Goal: Complete application form: Complete application form

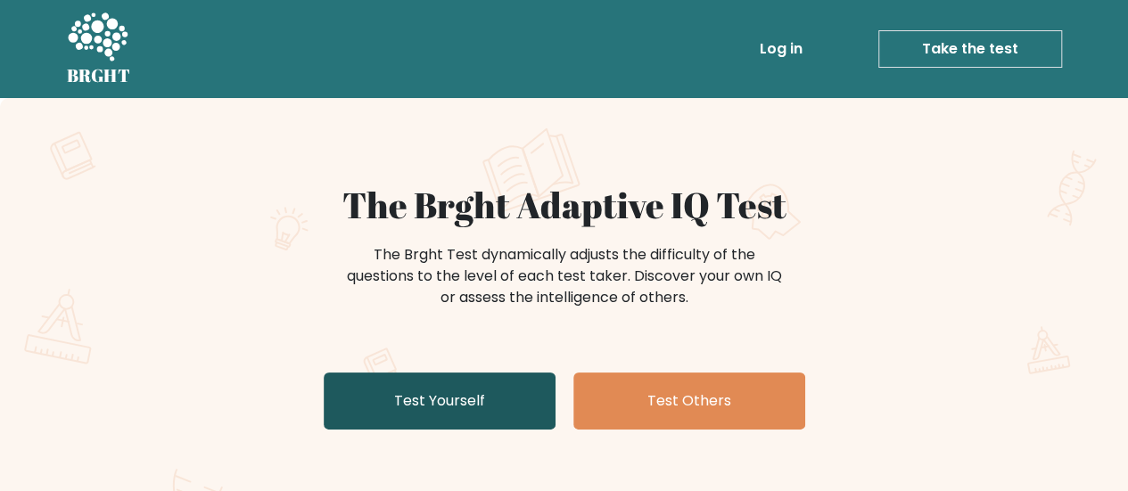
click at [503, 391] on link "Test Yourself" at bounding box center [440, 401] width 232 height 57
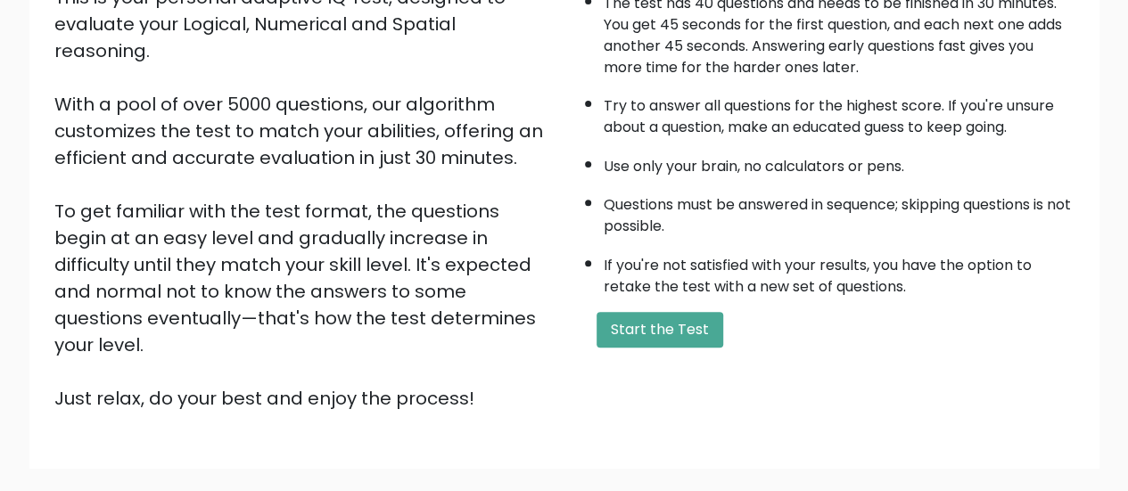
scroll to position [268, 0]
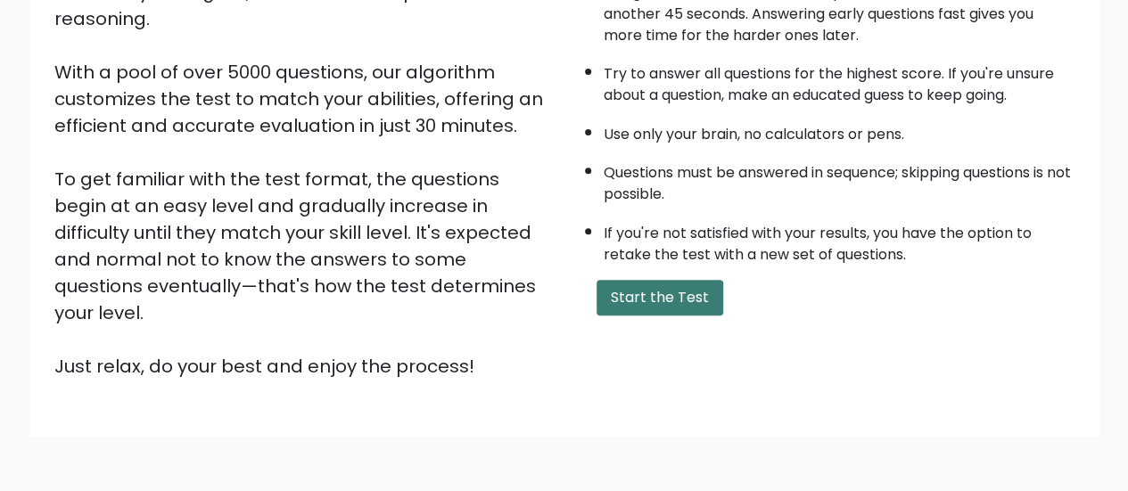
click at [654, 295] on button "Start the Test" at bounding box center [660, 298] width 127 height 36
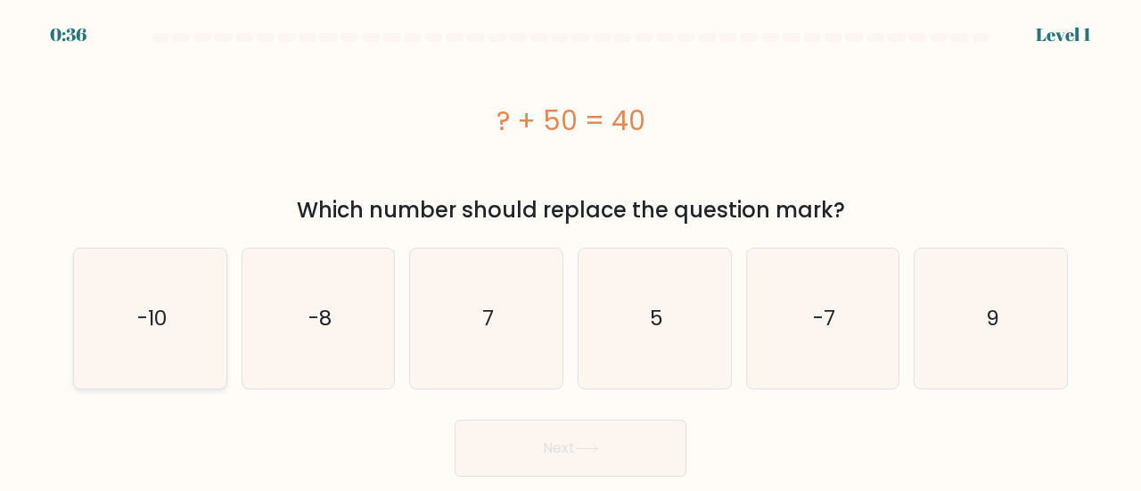
click at [149, 295] on icon "-10" at bounding box center [150, 319] width 140 height 140
click at [571, 251] on input "a. -10" at bounding box center [571, 248] width 1 height 4
radio input "true"
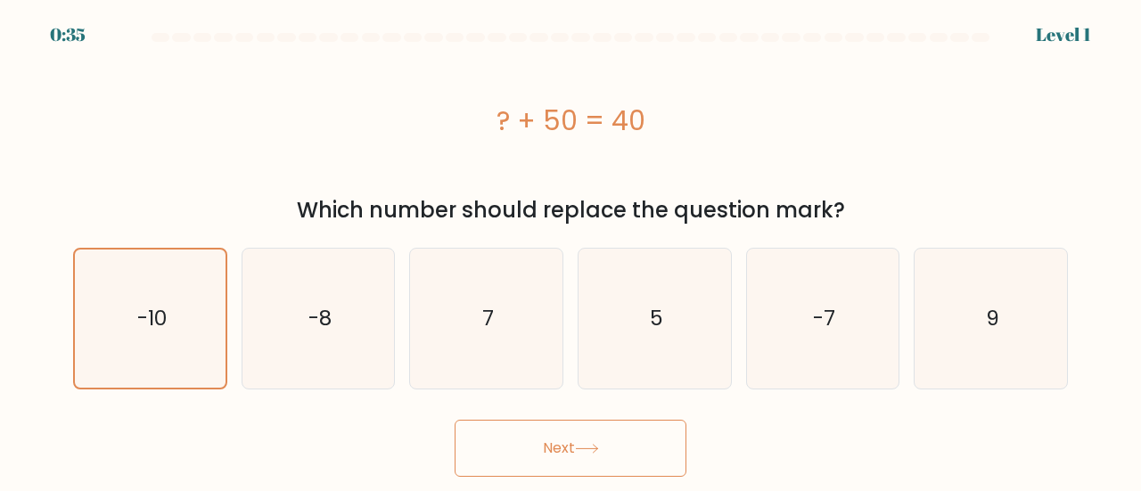
click at [483, 429] on button "Next" at bounding box center [571, 448] width 232 height 57
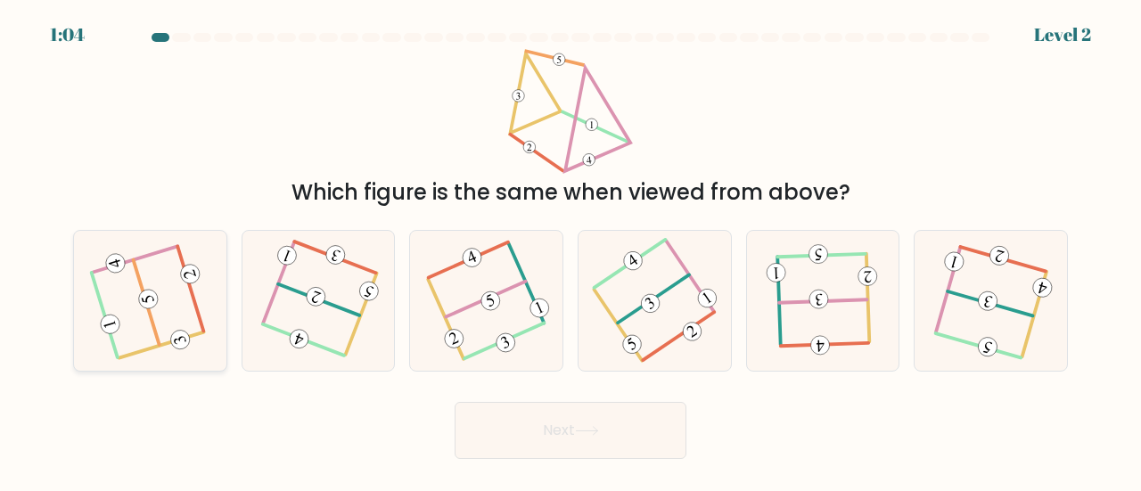
click at [117, 273] on icon at bounding box center [150, 300] width 111 height 111
click at [571, 251] on input "a." at bounding box center [571, 248] width 1 height 4
radio input "true"
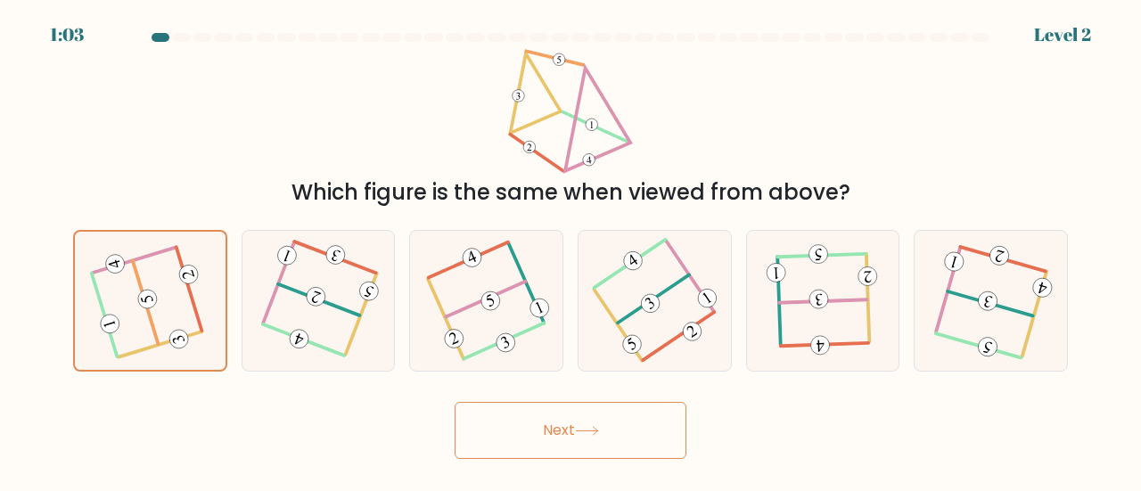
click at [609, 440] on button "Next" at bounding box center [571, 430] width 232 height 57
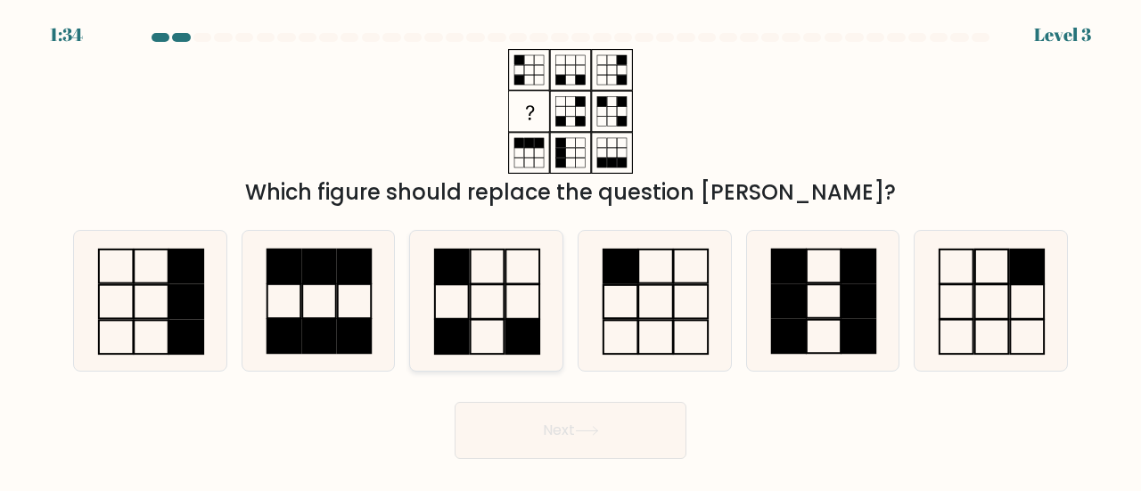
click at [475, 283] on rect at bounding box center [488, 267] width 34 height 34
click at [571, 251] on input "c." at bounding box center [571, 248] width 1 height 4
radio input "true"
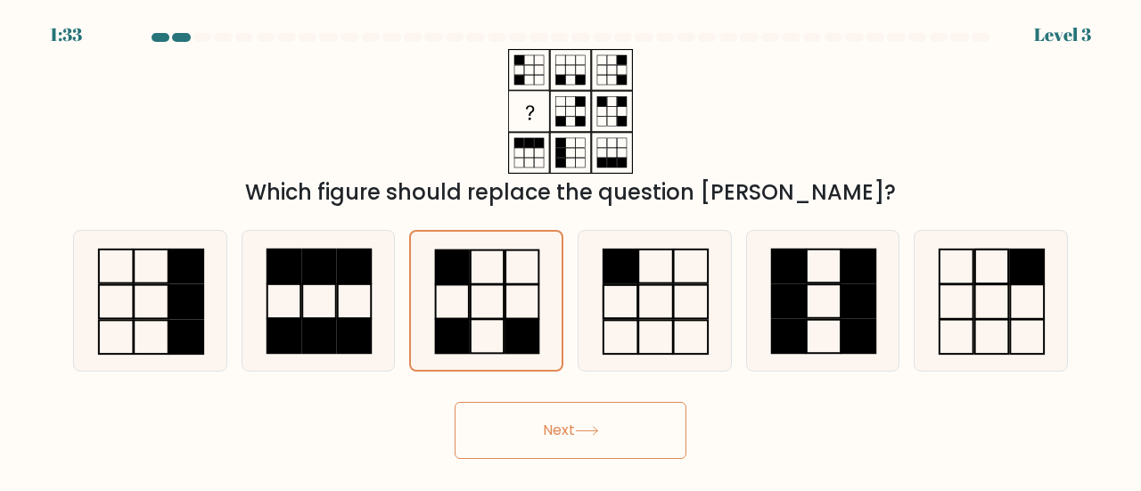
click at [533, 415] on button "Next" at bounding box center [571, 430] width 232 height 57
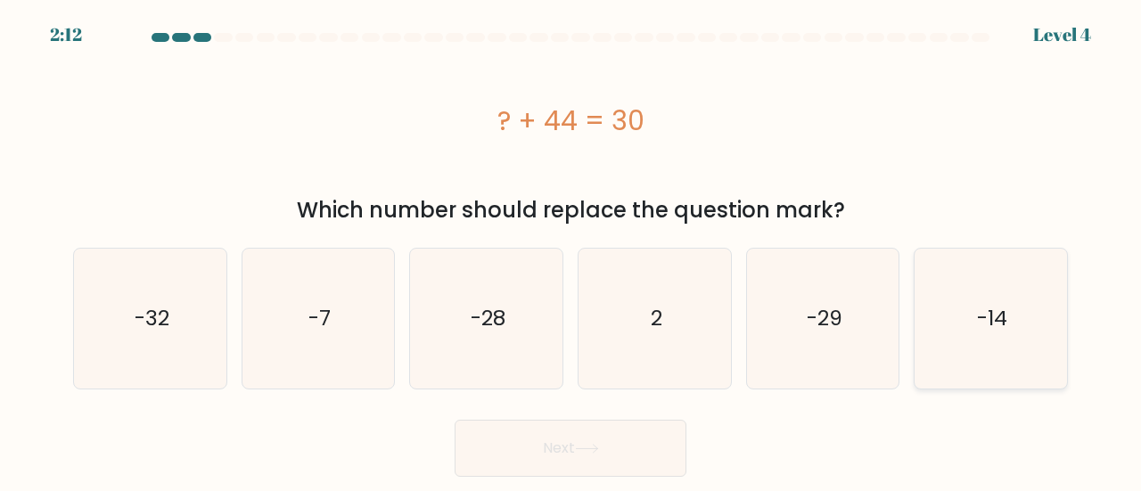
click at [991, 342] on icon "-14" at bounding box center [991, 319] width 140 height 140
click at [572, 251] on input "f. -14" at bounding box center [571, 248] width 1 height 4
radio input "true"
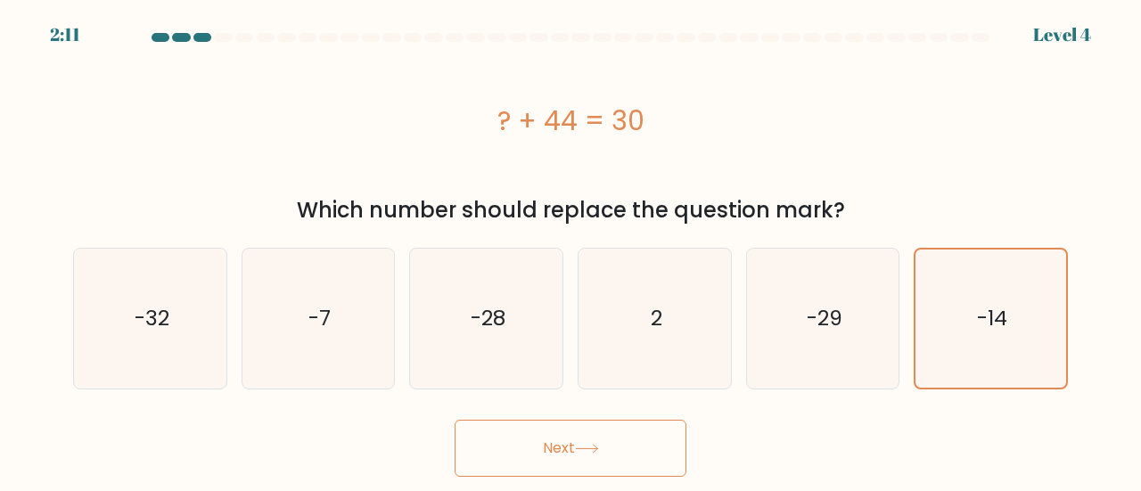
click at [605, 441] on button "Next" at bounding box center [571, 448] width 232 height 57
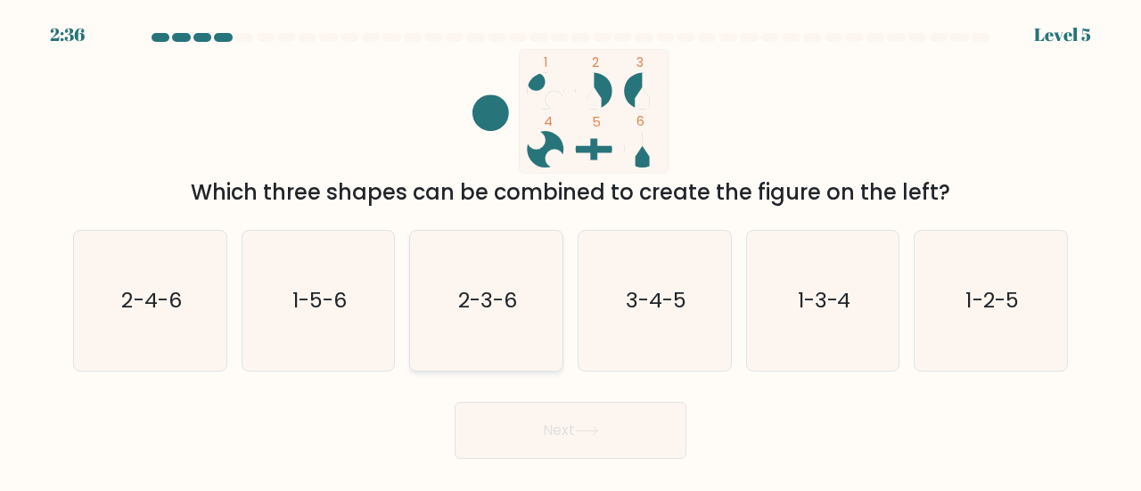
click at [492, 303] on text "2-3-6" at bounding box center [487, 299] width 59 height 29
click at [571, 251] on input "c. 2-3-6" at bounding box center [571, 248] width 1 height 4
radio input "true"
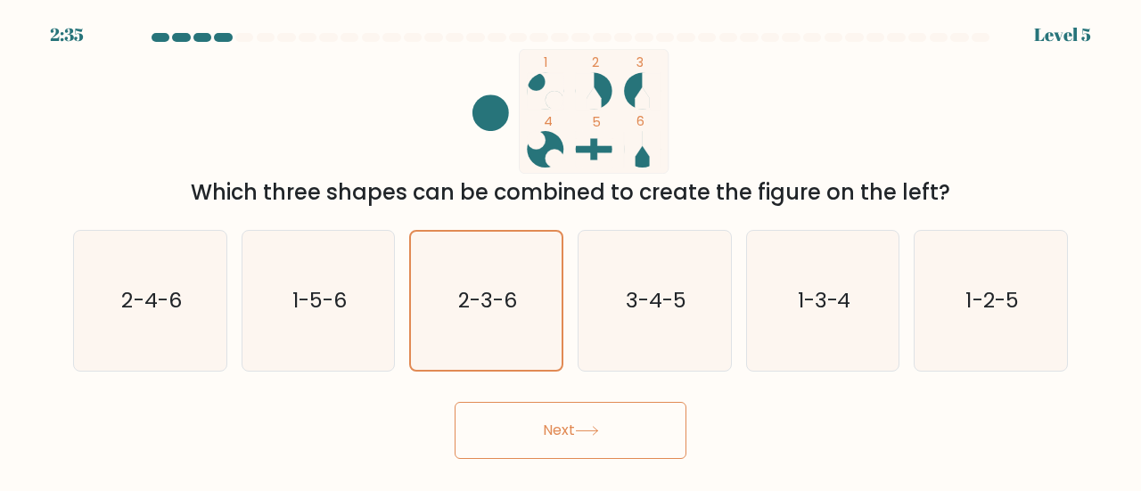
click at [564, 435] on button "Next" at bounding box center [571, 430] width 232 height 57
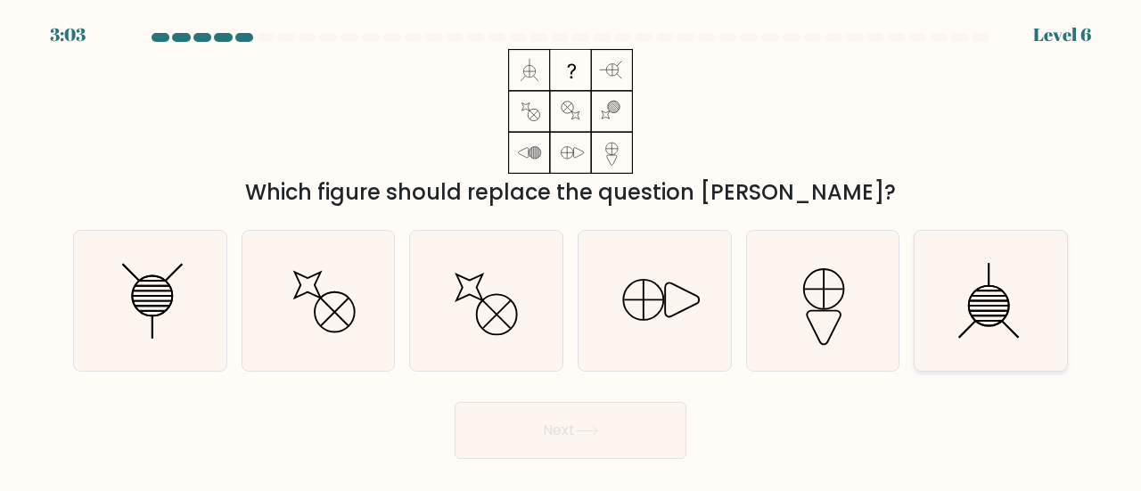
click at [959, 311] on icon at bounding box center [991, 301] width 140 height 140
click at [572, 251] on input "f." at bounding box center [571, 248] width 1 height 4
radio input "true"
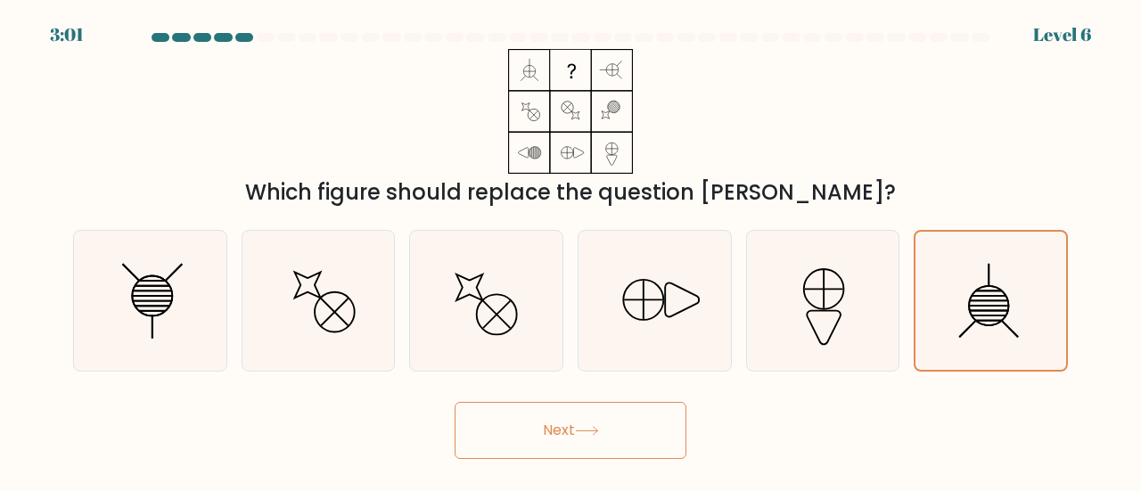
click at [619, 421] on button "Next" at bounding box center [571, 430] width 232 height 57
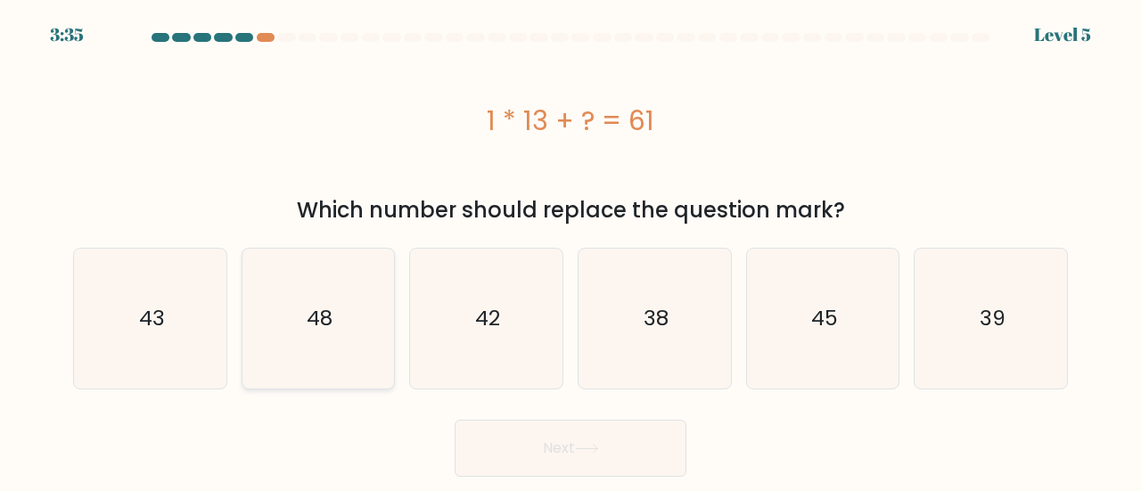
click at [321, 316] on text "48" at bounding box center [320, 318] width 26 height 29
click at [571, 251] on input "b. 48" at bounding box center [571, 248] width 1 height 4
radio input "true"
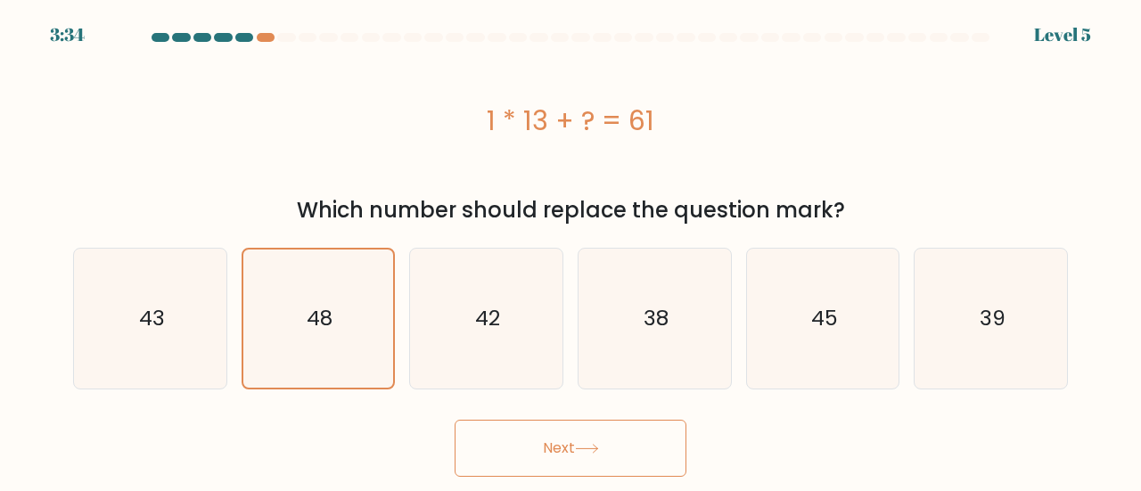
click at [629, 458] on button "Next" at bounding box center [571, 448] width 232 height 57
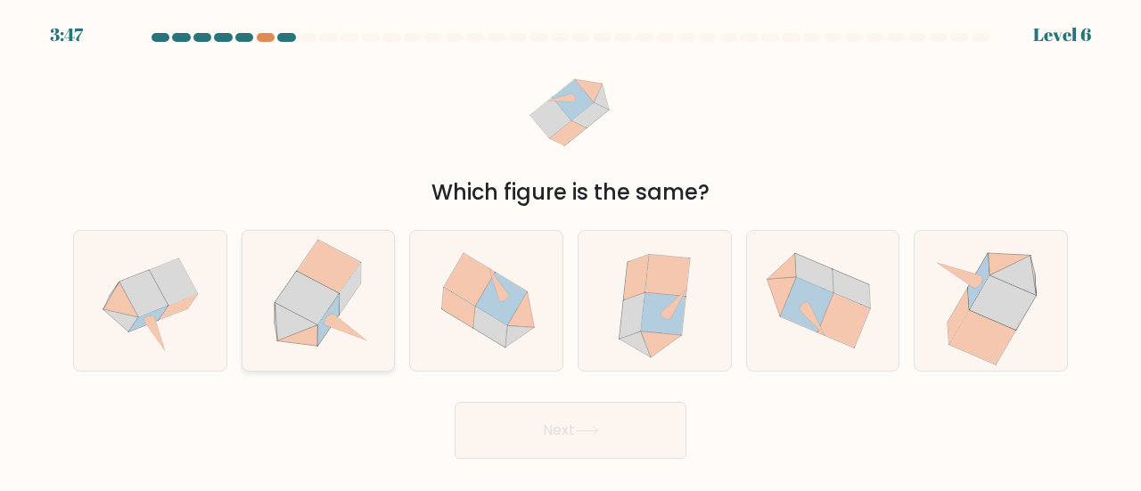
click at [350, 300] on icon at bounding box center [318, 301] width 137 height 140
click at [571, 251] on input "b." at bounding box center [571, 248] width 1 height 4
radio input "true"
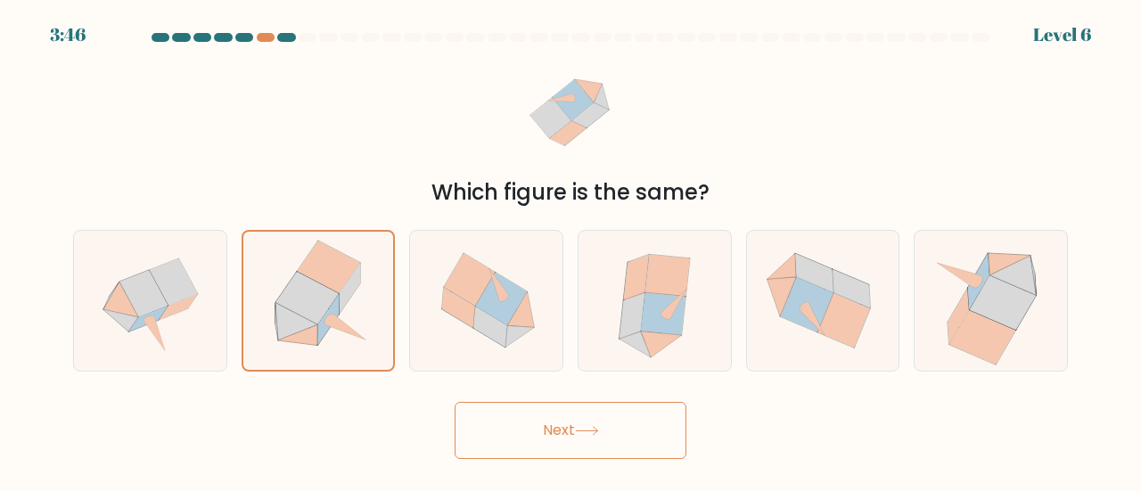
click at [609, 437] on button "Next" at bounding box center [571, 430] width 232 height 57
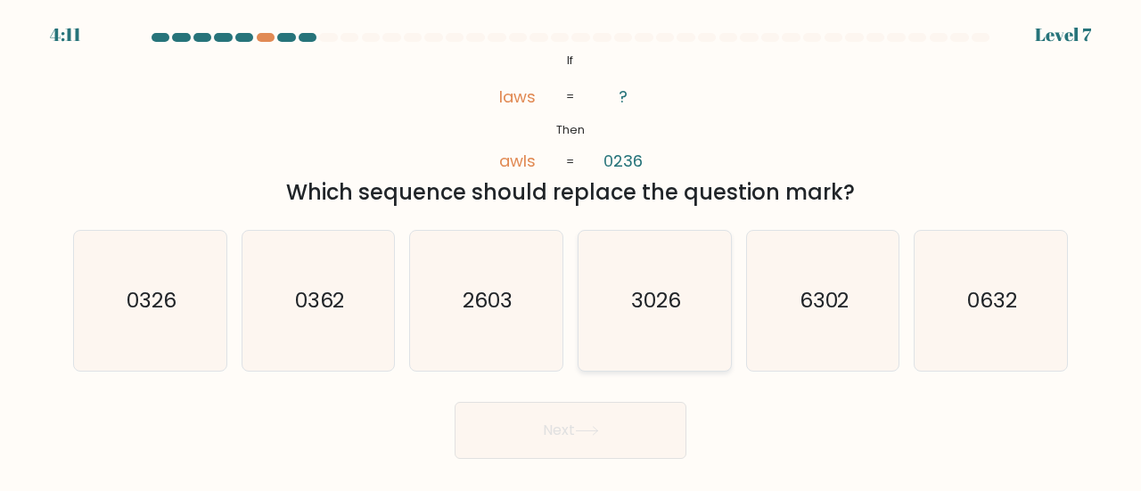
click at [658, 279] on icon "3026" at bounding box center [655, 301] width 140 height 140
click at [572, 251] on input "d. 3026" at bounding box center [571, 248] width 1 height 4
radio input "true"
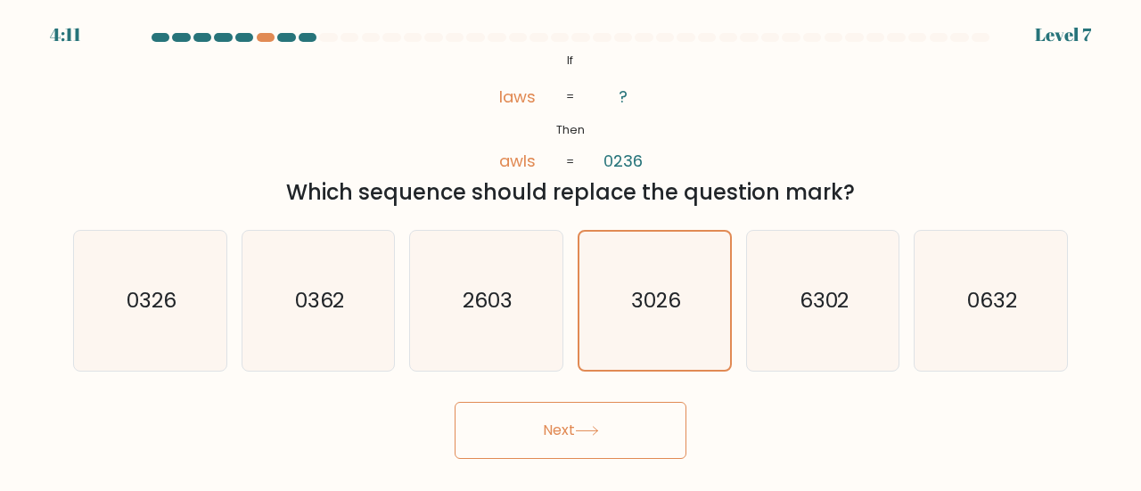
click at [612, 436] on button "Next" at bounding box center [571, 430] width 232 height 57
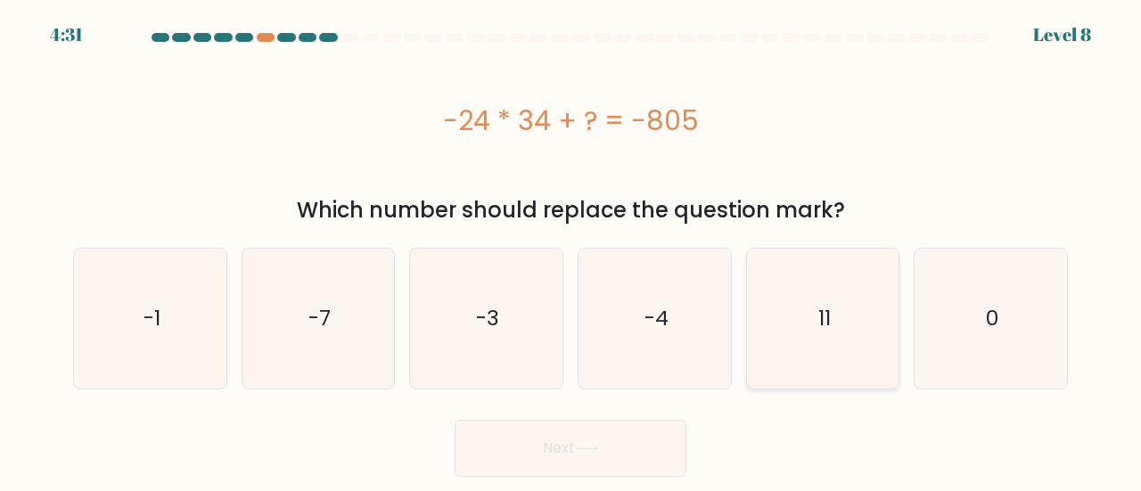
click at [783, 281] on icon "11" at bounding box center [823, 319] width 140 height 140
click at [572, 251] on input "e. 11" at bounding box center [571, 248] width 1 height 4
radio input "true"
click at [620, 441] on button "Next" at bounding box center [571, 448] width 232 height 57
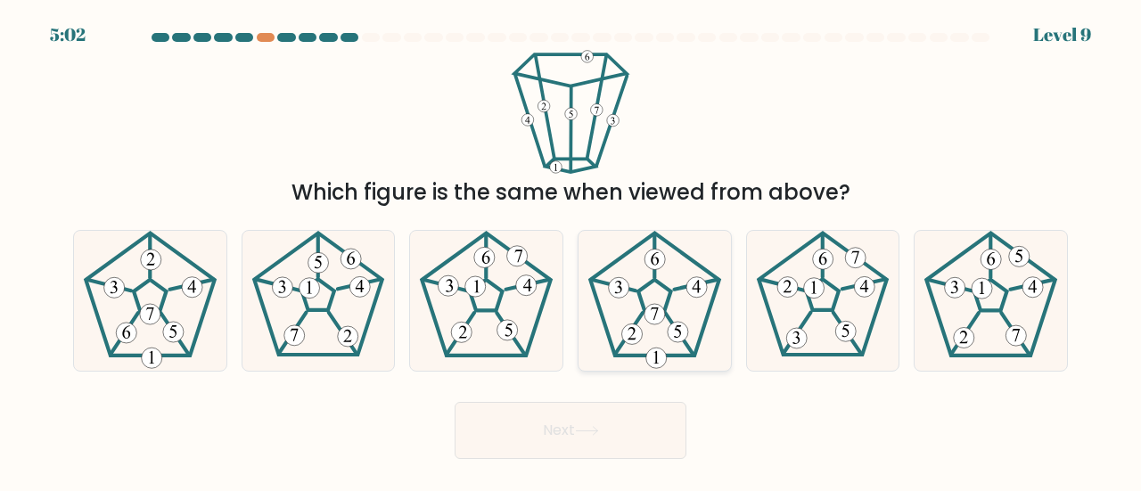
click at [673, 327] on 191 at bounding box center [678, 332] width 21 height 21
click at [572, 251] on input "d." at bounding box center [571, 248] width 1 height 4
radio input "true"
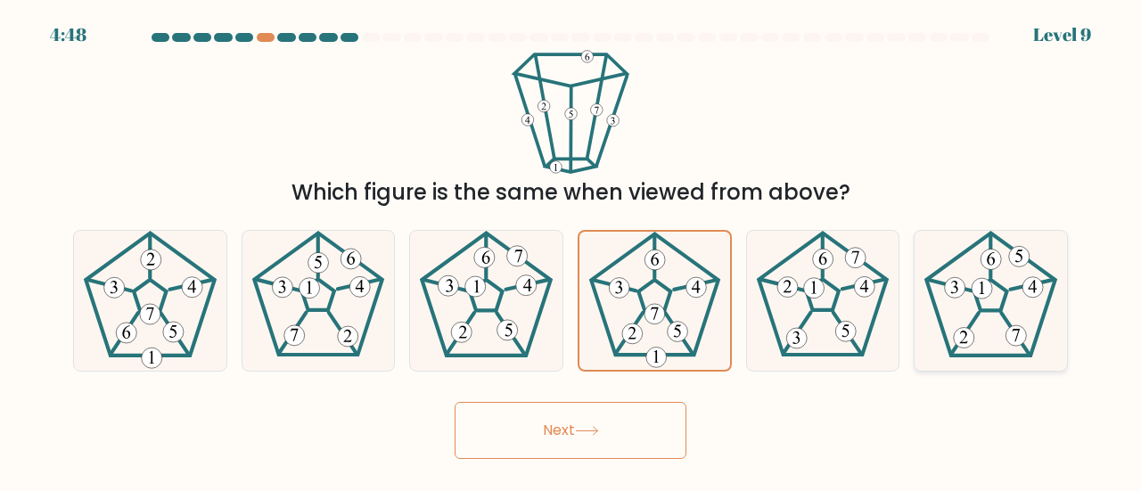
click at [1011, 328] on 678 at bounding box center [1016, 335] width 21 height 21
click at [572, 251] on input "f." at bounding box center [571, 248] width 1 height 4
radio input "true"
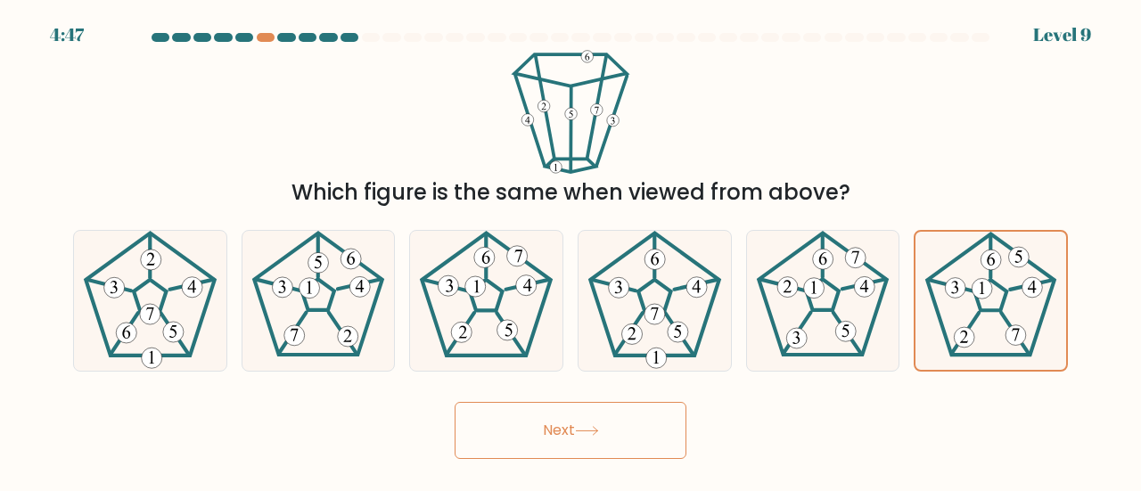
click at [604, 424] on button "Next" at bounding box center [571, 430] width 232 height 57
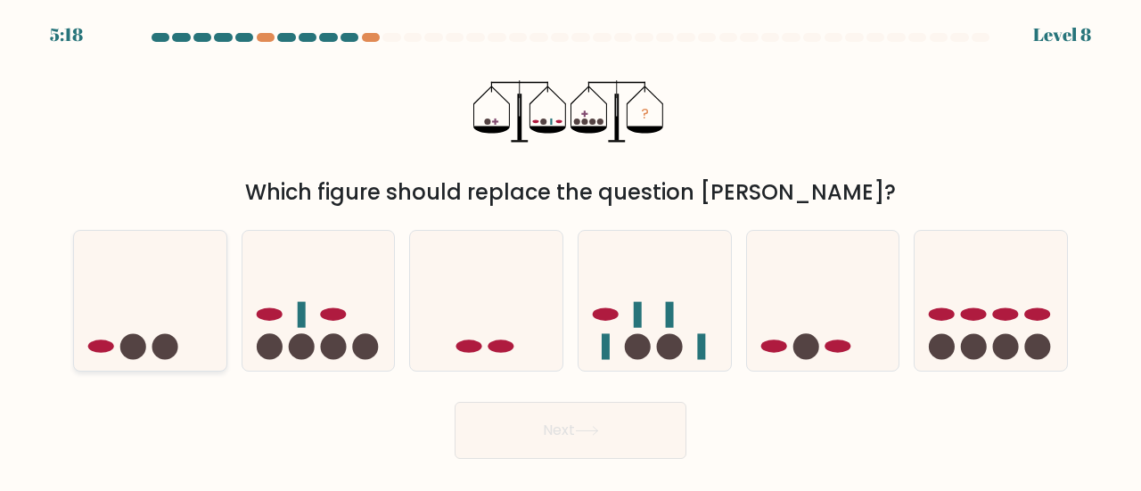
click at [160, 259] on icon at bounding box center [150, 301] width 152 height 126
click at [571, 251] on input "a." at bounding box center [571, 248] width 1 height 4
radio input "true"
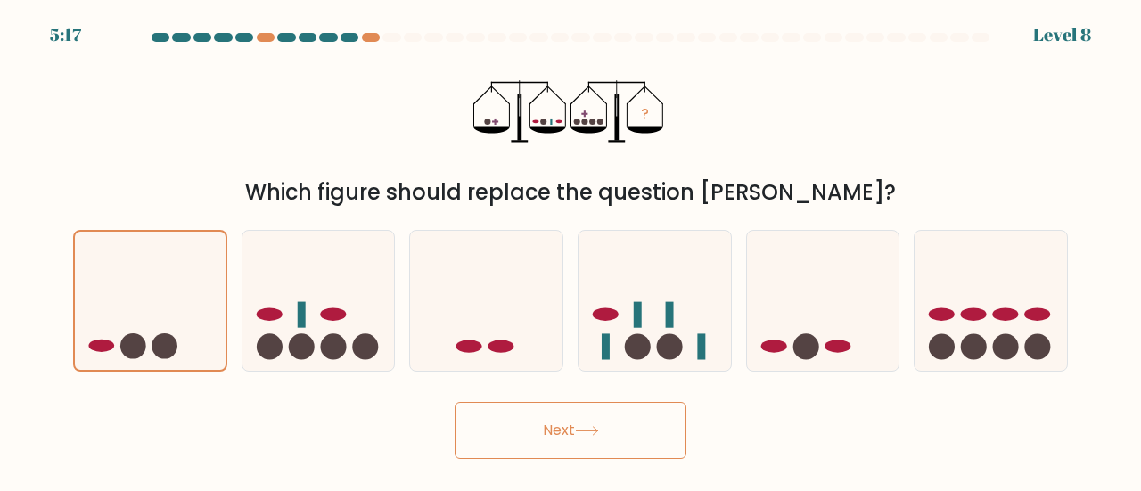
click at [615, 434] on button "Next" at bounding box center [571, 430] width 232 height 57
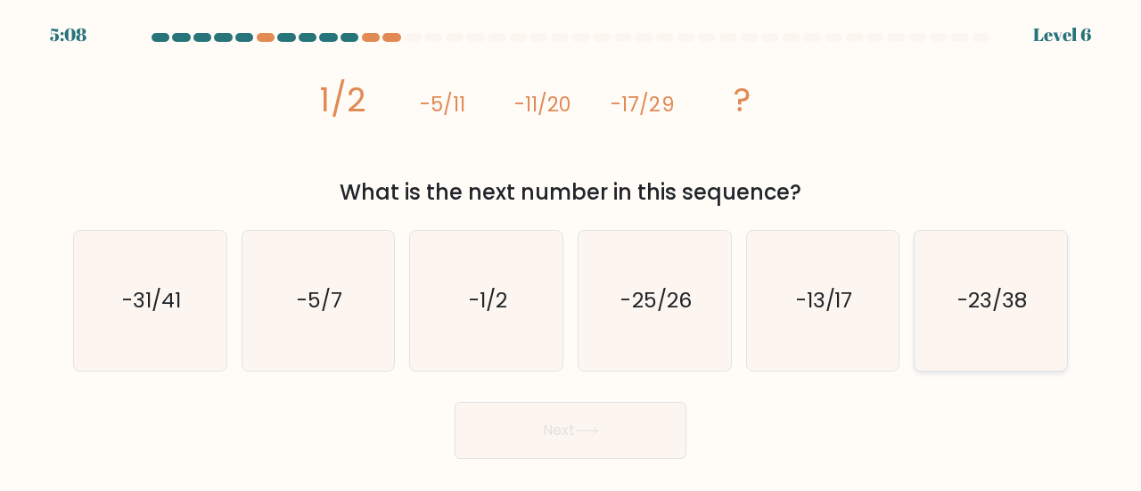
click at [1000, 329] on icon "-23/38" at bounding box center [991, 301] width 140 height 140
click at [572, 251] on input "f. -23/38" at bounding box center [571, 248] width 1 height 4
radio input "true"
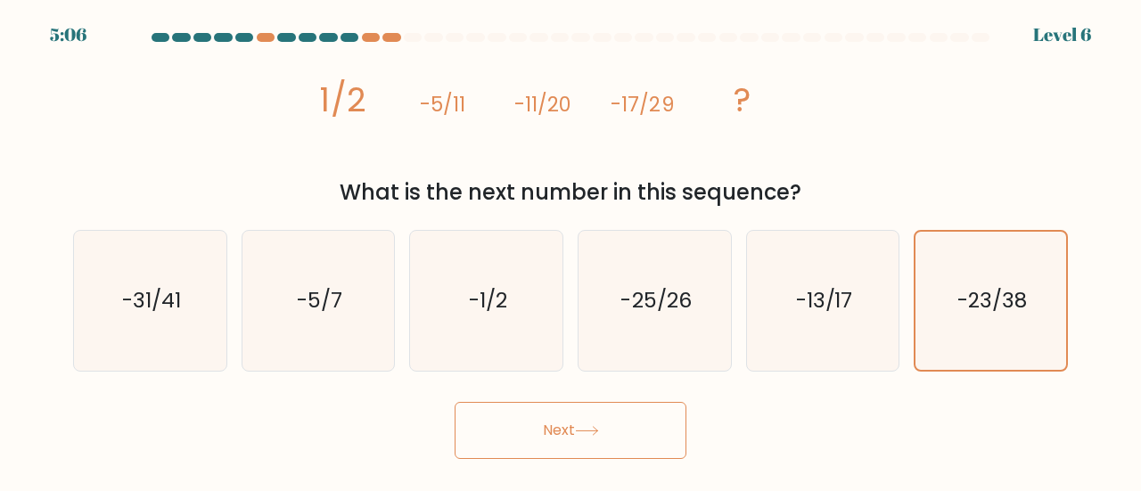
click at [654, 427] on button "Next" at bounding box center [571, 430] width 232 height 57
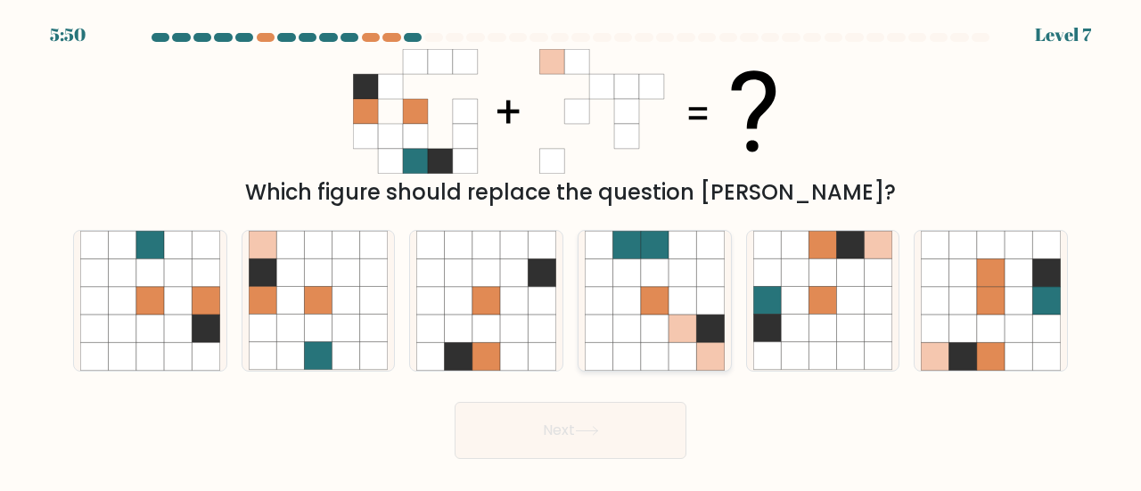
click at [656, 292] on icon at bounding box center [655, 301] width 28 height 28
click at [572, 251] on input "d." at bounding box center [571, 248] width 1 height 4
radio input "true"
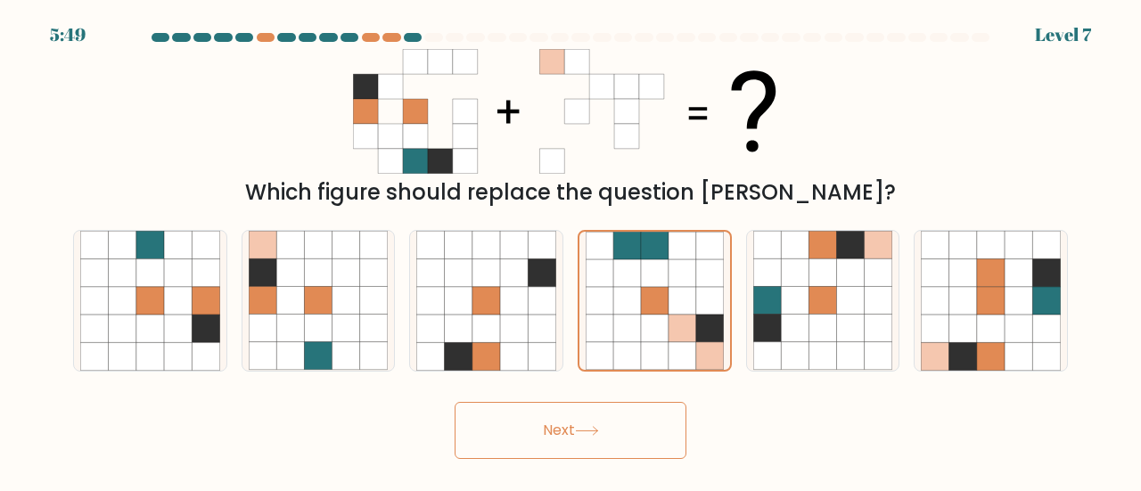
click at [556, 436] on button "Next" at bounding box center [571, 430] width 232 height 57
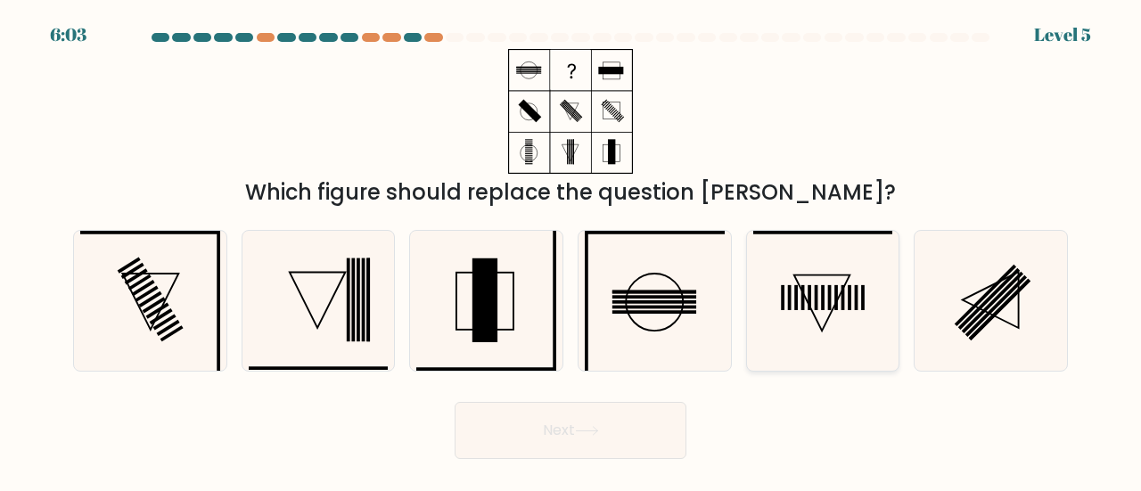
click at [836, 309] on rect at bounding box center [837, 297] width 4 height 25
click at [572, 251] on input "e." at bounding box center [571, 248] width 1 height 4
radio input "true"
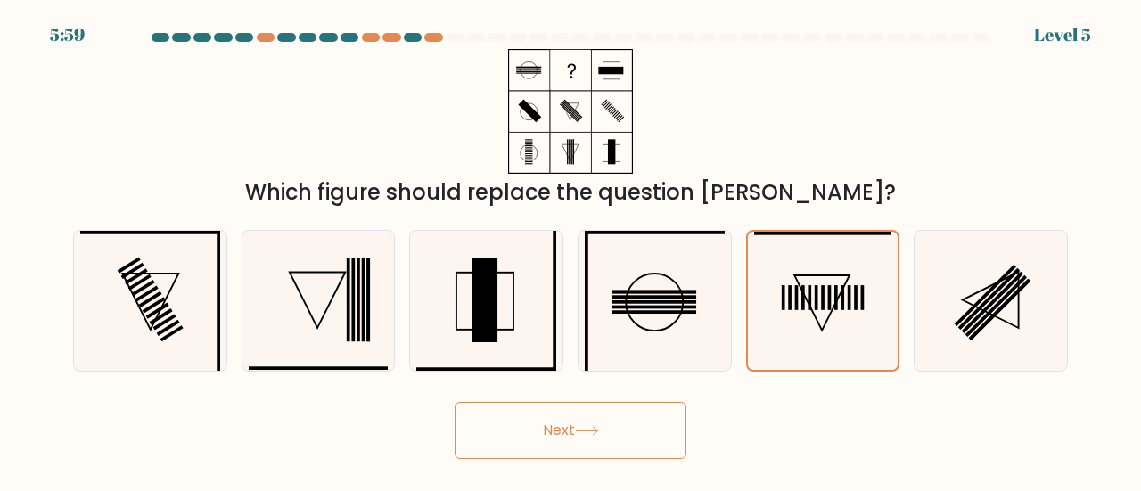
click at [630, 419] on button "Next" at bounding box center [571, 430] width 232 height 57
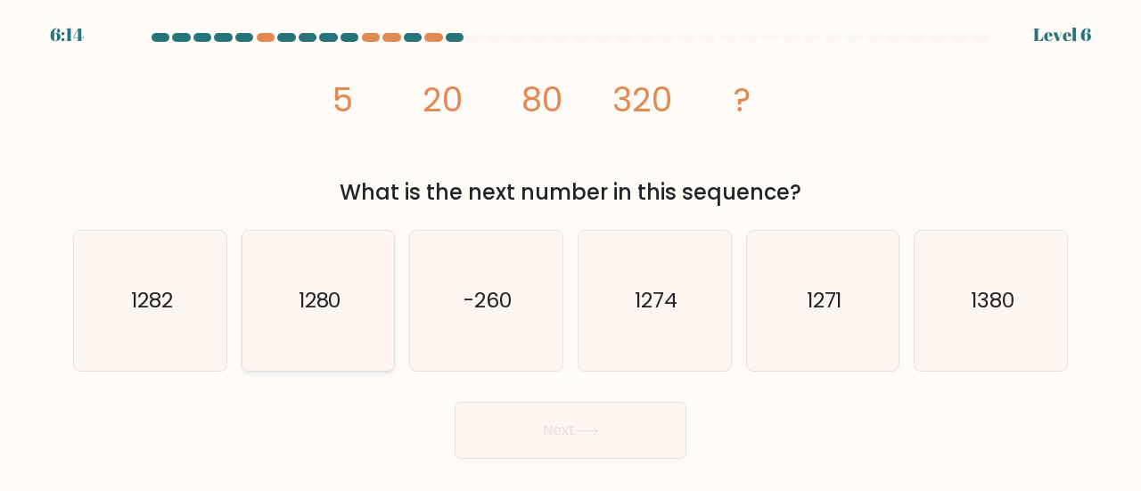
click at [284, 300] on icon "1280" at bounding box center [319, 301] width 140 height 140
click at [571, 251] on input "b. 1280" at bounding box center [571, 248] width 1 height 4
radio input "true"
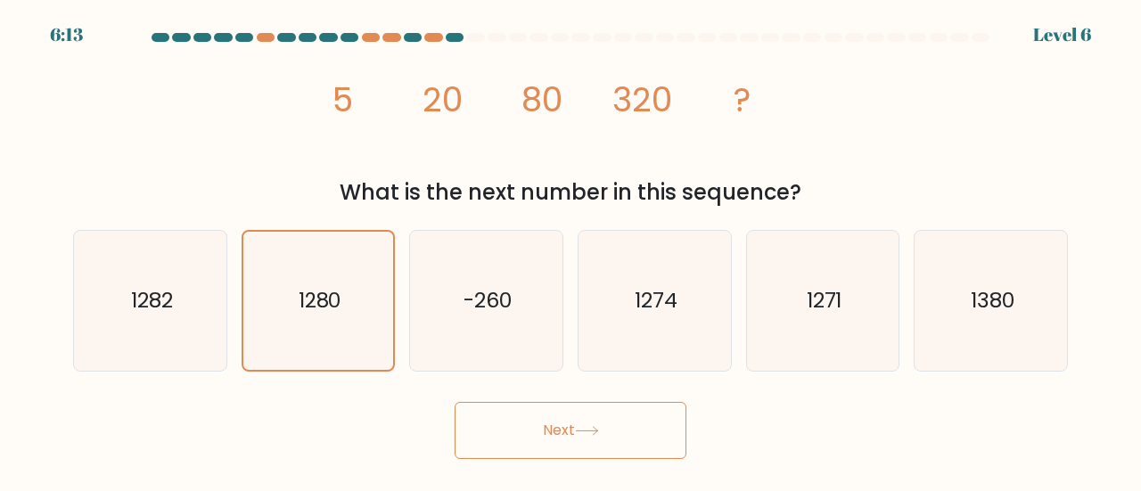
click at [577, 432] on button "Next" at bounding box center [571, 430] width 232 height 57
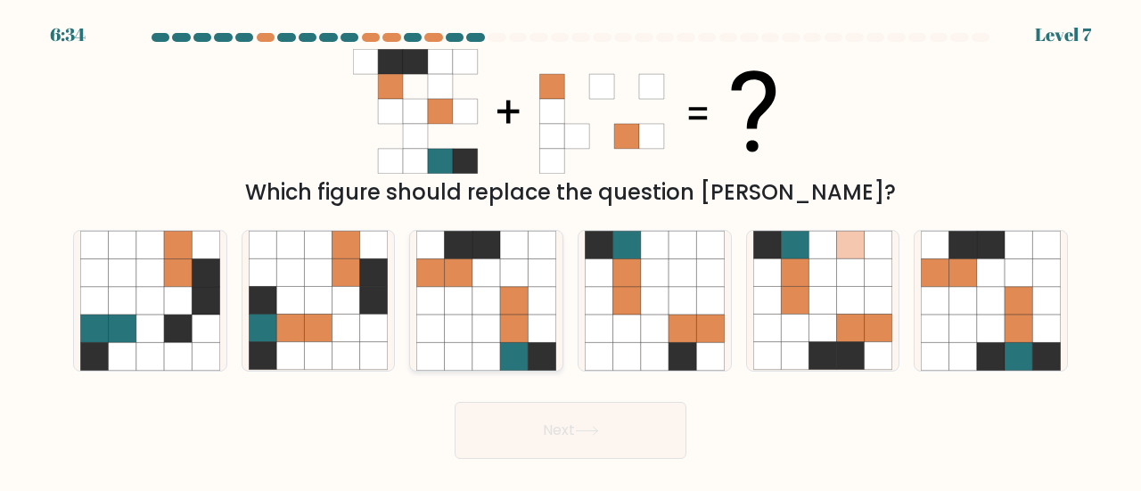
click at [482, 341] on icon at bounding box center [487, 329] width 28 height 28
click at [571, 251] on input "c." at bounding box center [571, 248] width 1 height 4
radio input "true"
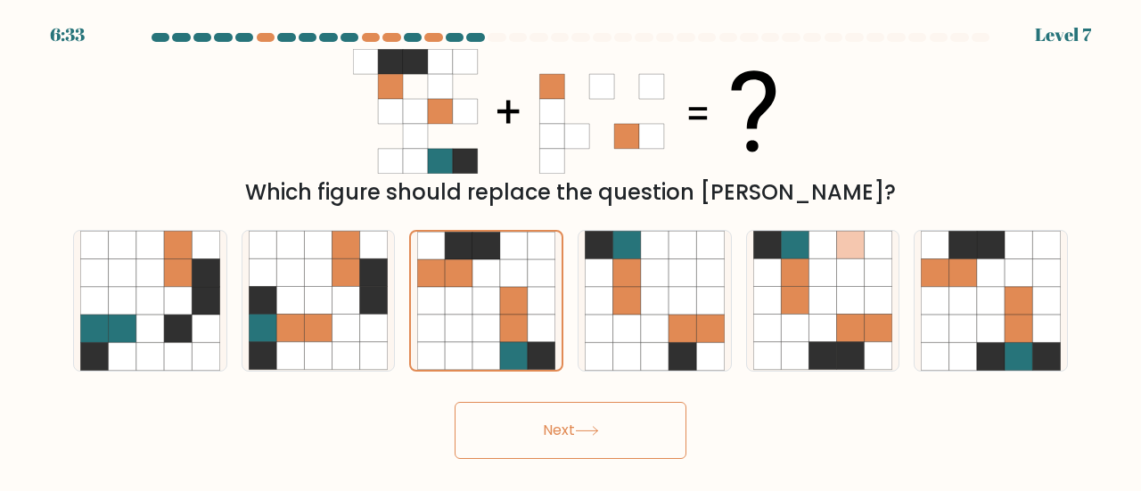
click at [539, 442] on button "Next" at bounding box center [571, 430] width 232 height 57
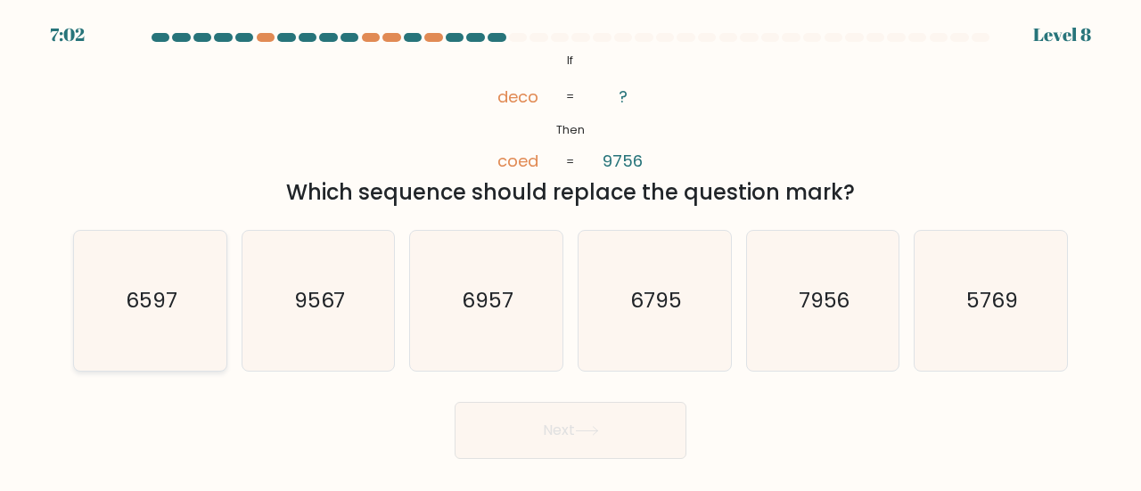
click at [169, 282] on icon "6597" at bounding box center [150, 301] width 140 height 140
click at [571, 251] on input "a. 6597" at bounding box center [571, 248] width 1 height 4
radio input "true"
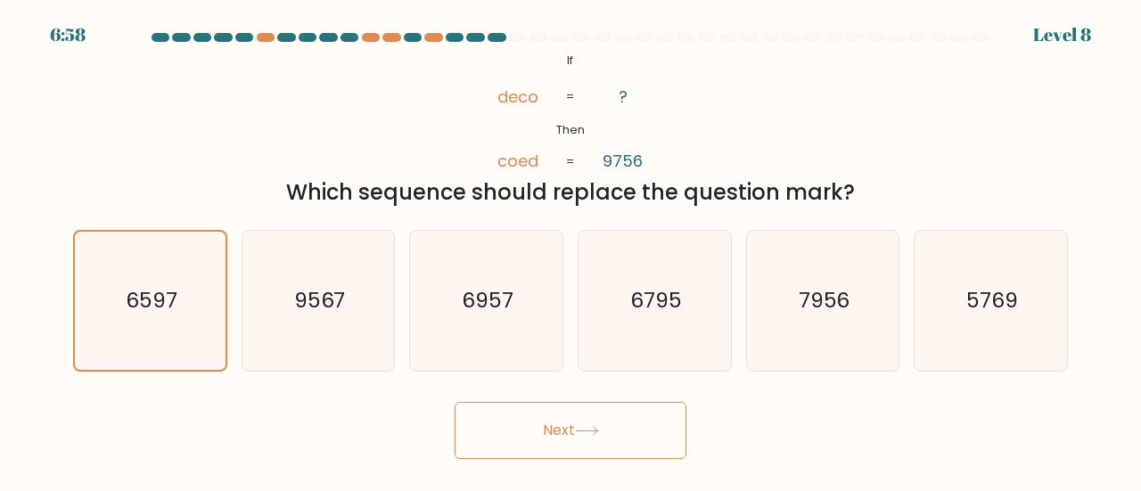
click at [564, 435] on button "Next" at bounding box center [571, 430] width 232 height 57
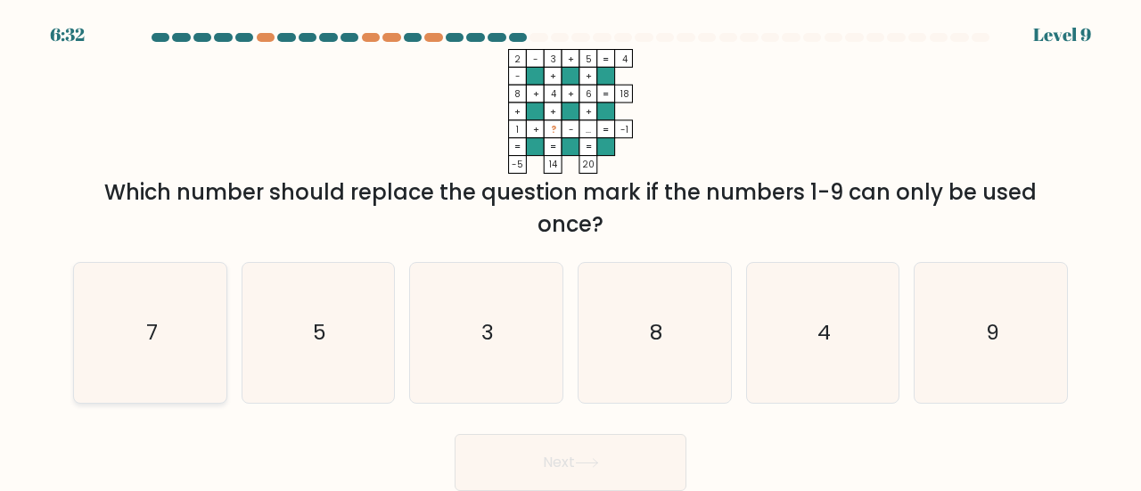
click at [129, 320] on icon "7" at bounding box center [150, 333] width 140 height 140
click at [571, 251] on input "a. 7" at bounding box center [571, 248] width 1 height 4
radio input "true"
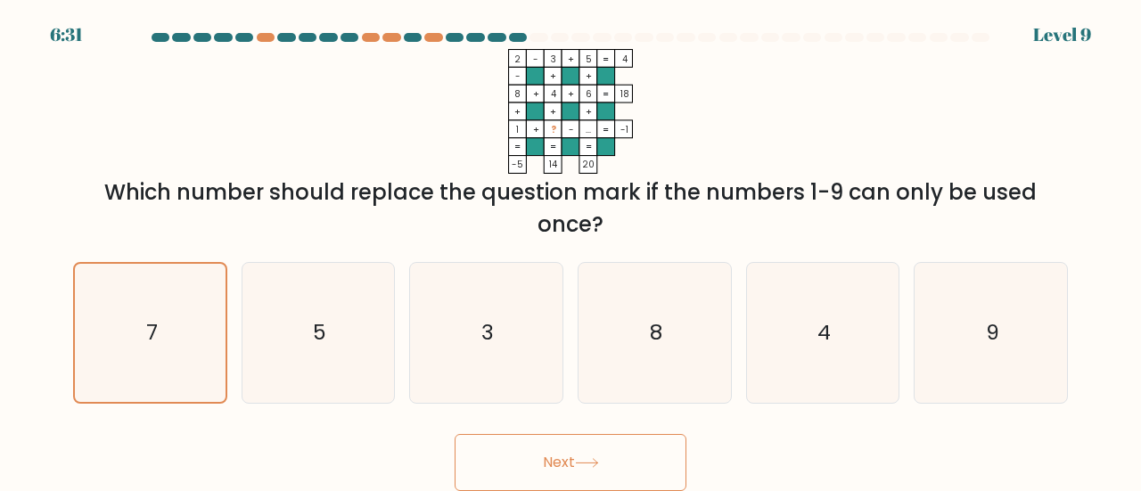
click at [531, 443] on button "Next" at bounding box center [571, 462] width 232 height 57
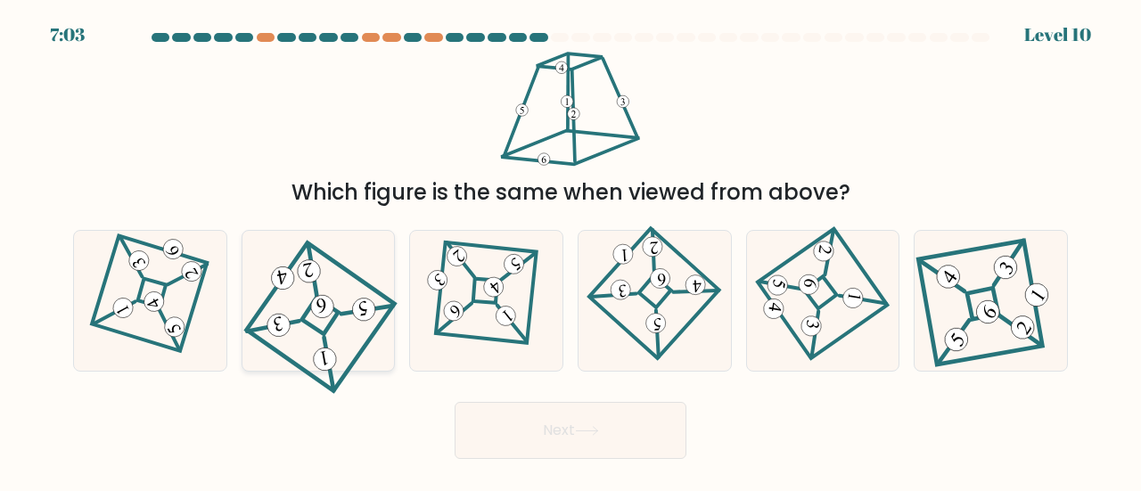
click at [298, 289] on icon at bounding box center [319, 300] width 126 height 111
click at [571, 251] on input "b." at bounding box center [571, 248] width 1 height 4
radio input "true"
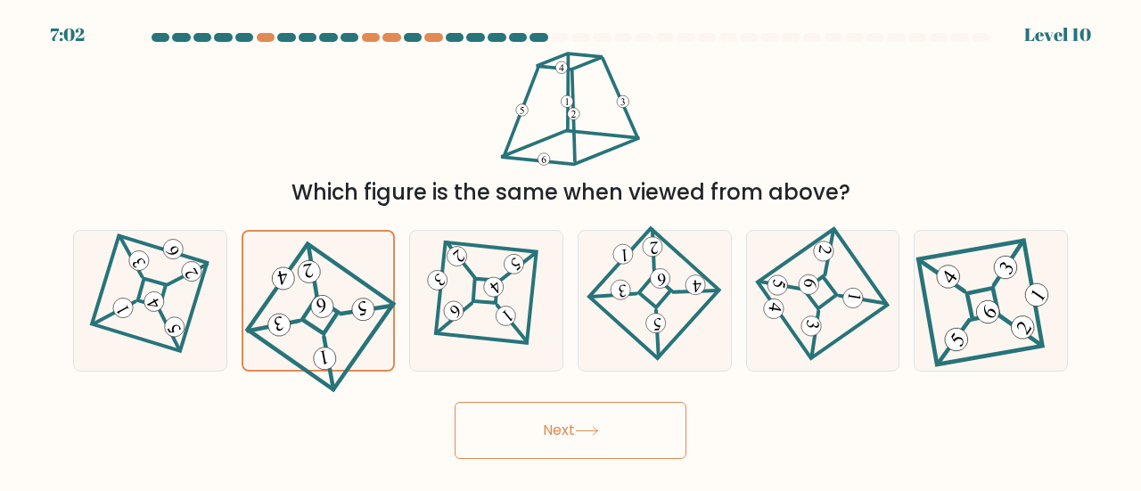
click at [556, 417] on button "Next" at bounding box center [571, 430] width 232 height 57
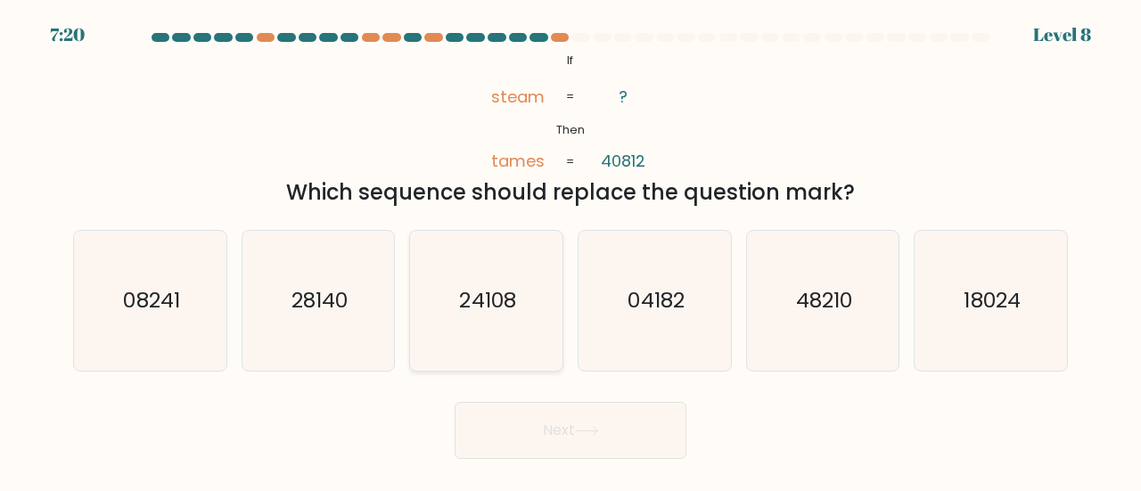
click at [478, 276] on icon "24108" at bounding box center [486, 301] width 140 height 140
click at [571, 251] on input "c. 24108" at bounding box center [571, 248] width 1 height 4
radio input "true"
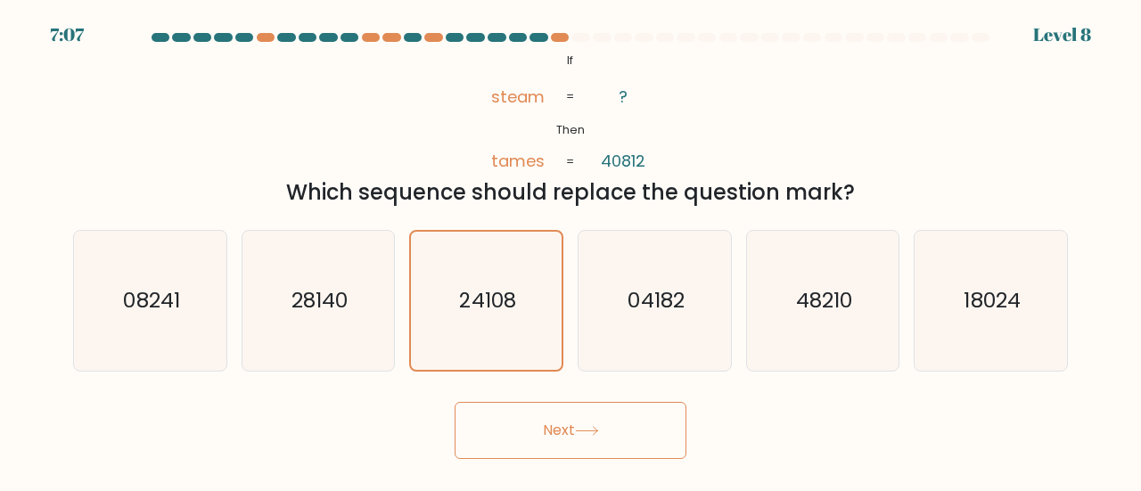
click at [528, 418] on button "Next" at bounding box center [571, 430] width 232 height 57
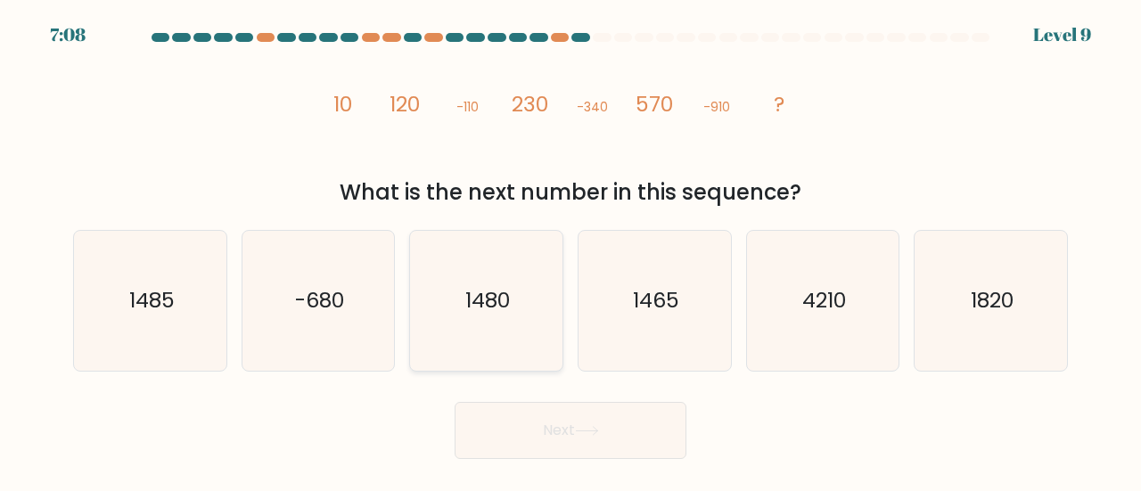
click at [515, 292] on icon "1480" at bounding box center [486, 301] width 140 height 140
click at [571, 251] on input "c. 1480" at bounding box center [571, 248] width 1 height 4
radio input "true"
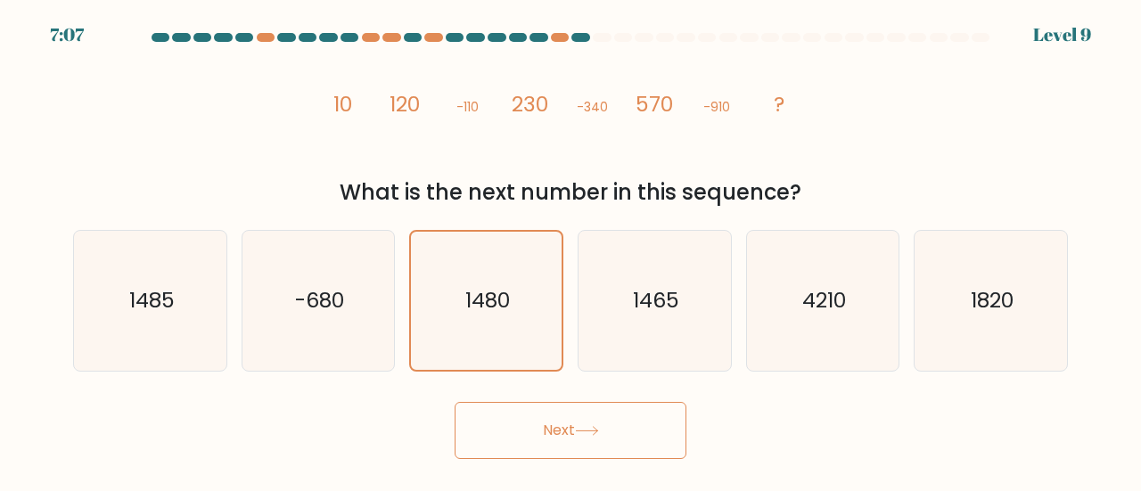
click at [547, 415] on button "Next" at bounding box center [571, 430] width 232 height 57
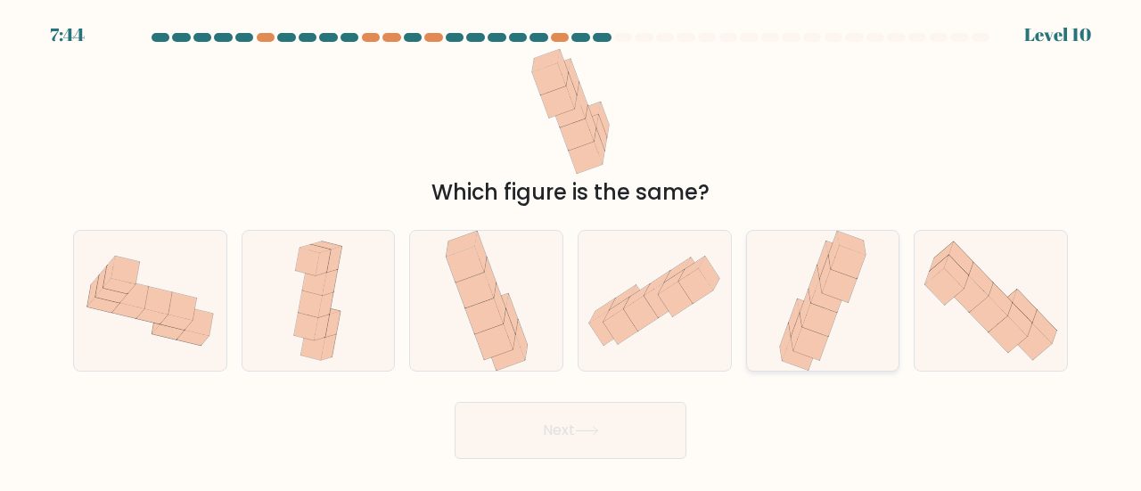
click at [820, 283] on icon at bounding box center [825, 274] width 11 height 37
click at [572, 251] on input "e." at bounding box center [571, 248] width 1 height 4
radio input "true"
click at [611, 416] on button "Next" at bounding box center [571, 430] width 232 height 57
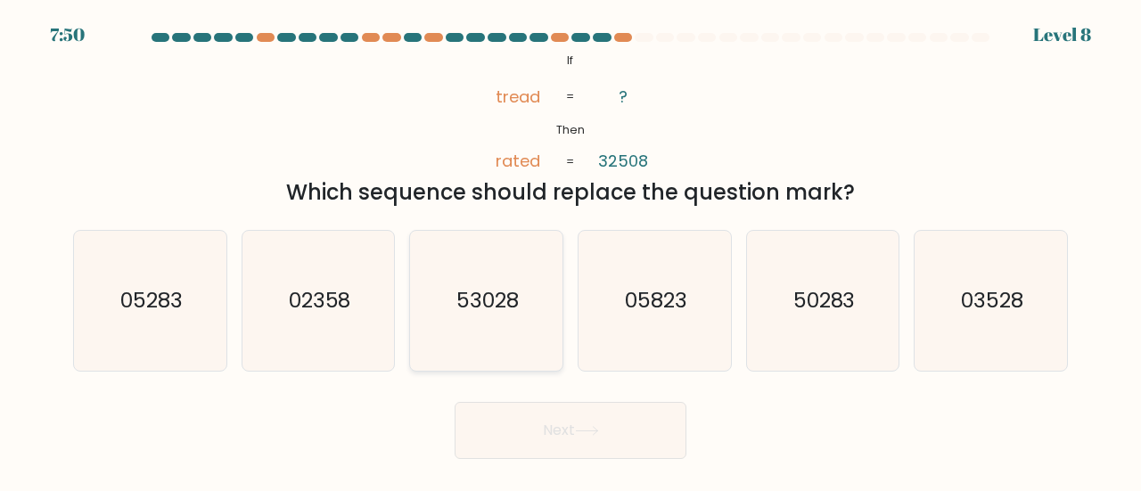
click at [525, 263] on icon "53028" at bounding box center [486, 301] width 140 height 140
click at [571, 251] on input "c. 53028" at bounding box center [571, 248] width 1 height 4
radio input "true"
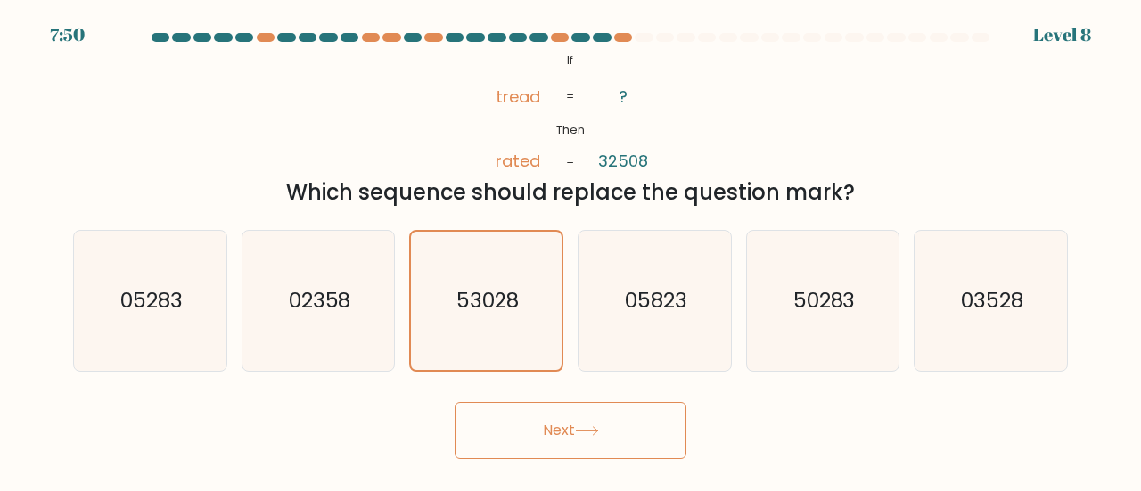
click at [538, 420] on button "Next" at bounding box center [571, 430] width 232 height 57
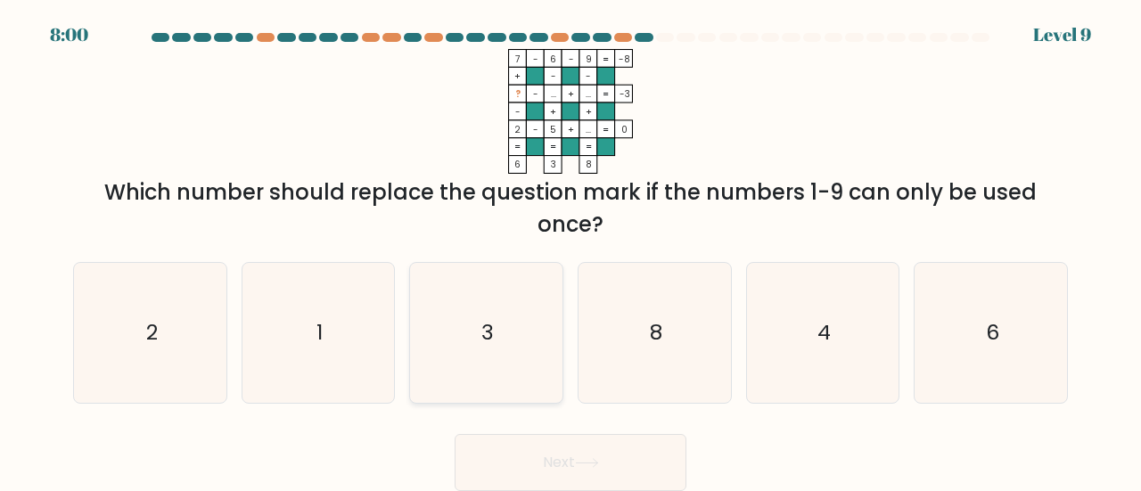
click at [503, 302] on icon "3" at bounding box center [486, 333] width 140 height 140
click at [571, 251] on input "c. 3" at bounding box center [571, 248] width 1 height 4
radio input "true"
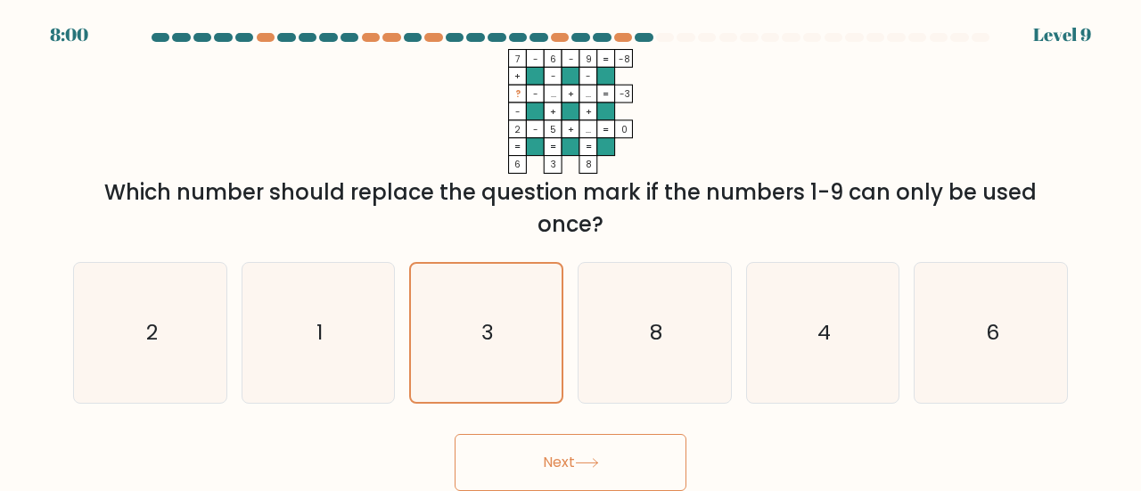
click at [512, 452] on button "Next" at bounding box center [571, 462] width 232 height 57
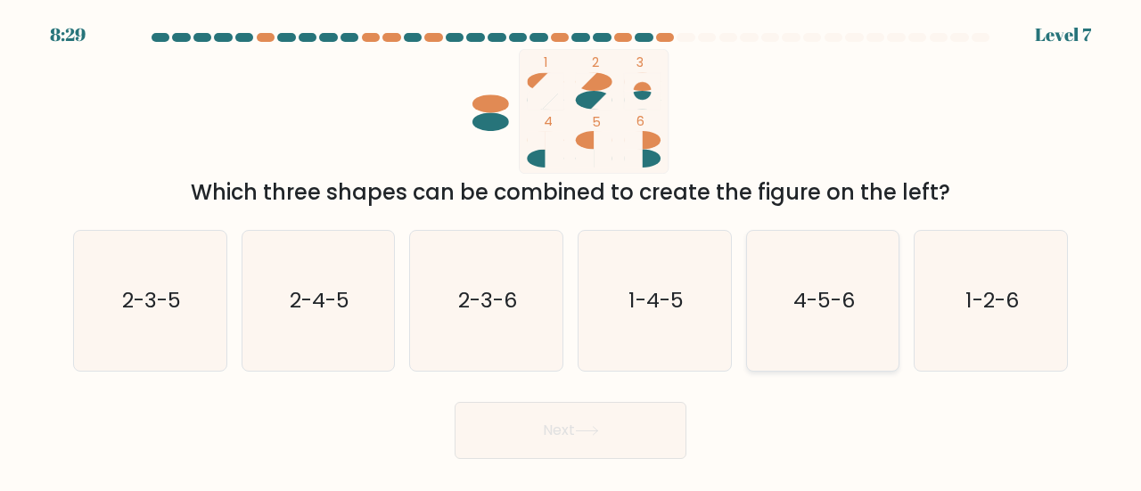
click at [834, 278] on icon "4-5-6" at bounding box center [823, 301] width 140 height 140
click at [572, 251] on input "e. 4-5-6" at bounding box center [571, 248] width 1 height 4
radio input "true"
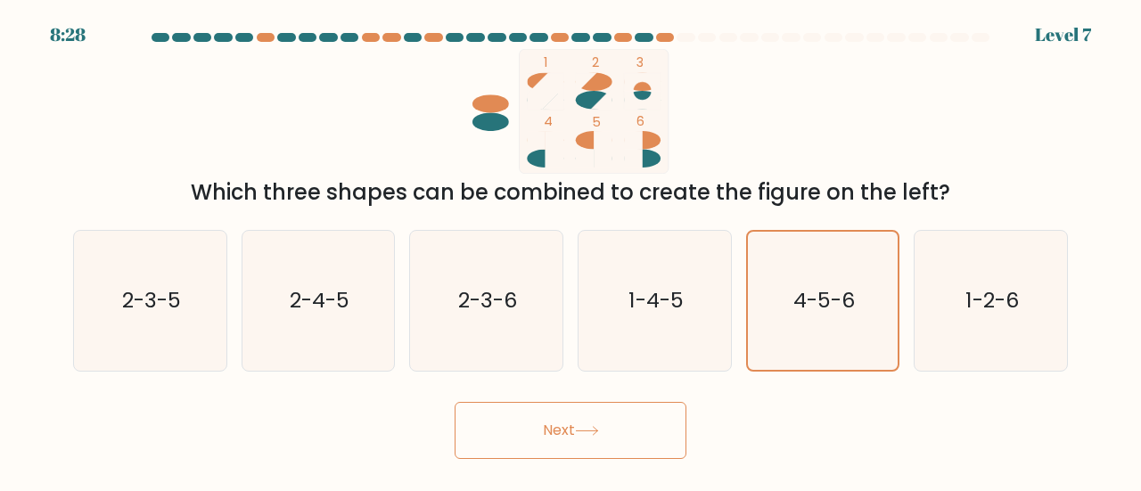
click at [624, 417] on button "Next" at bounding box center [571, 430] width 232 height 57
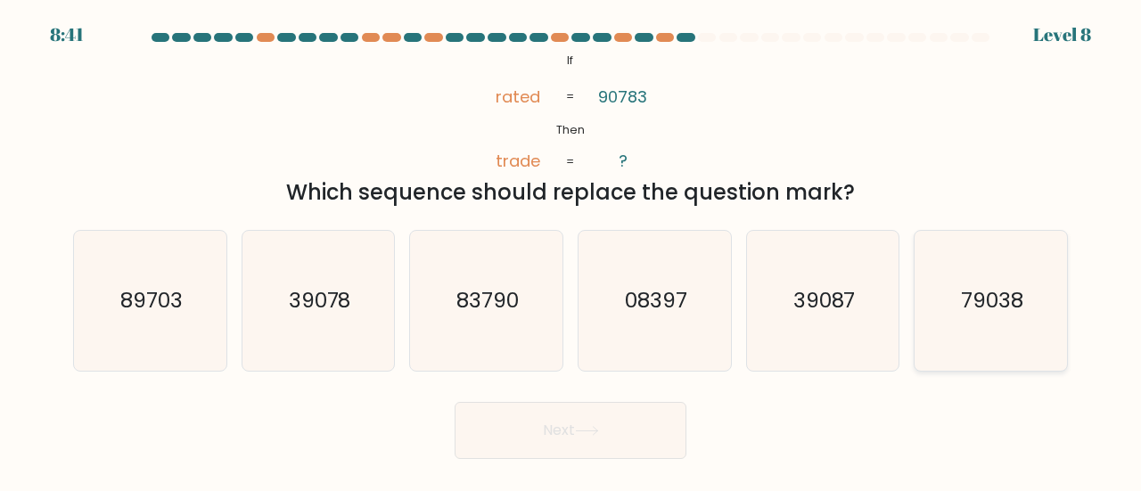
click at [977, 291] on text "79038" at bounding box center [992, 299] width 62 height 29
click at [572, 251] on input "f. 79038" at bounding box center [571, 248] width 1 height 4
radio input "true"
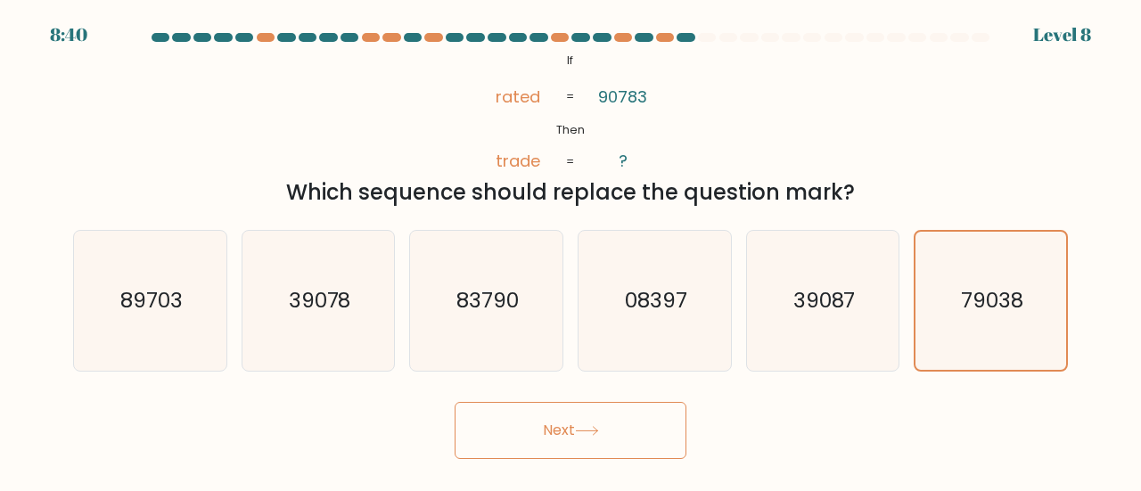
click at [626, 422] on button "Next" at bounding box center [571, 430] width 232 height 57
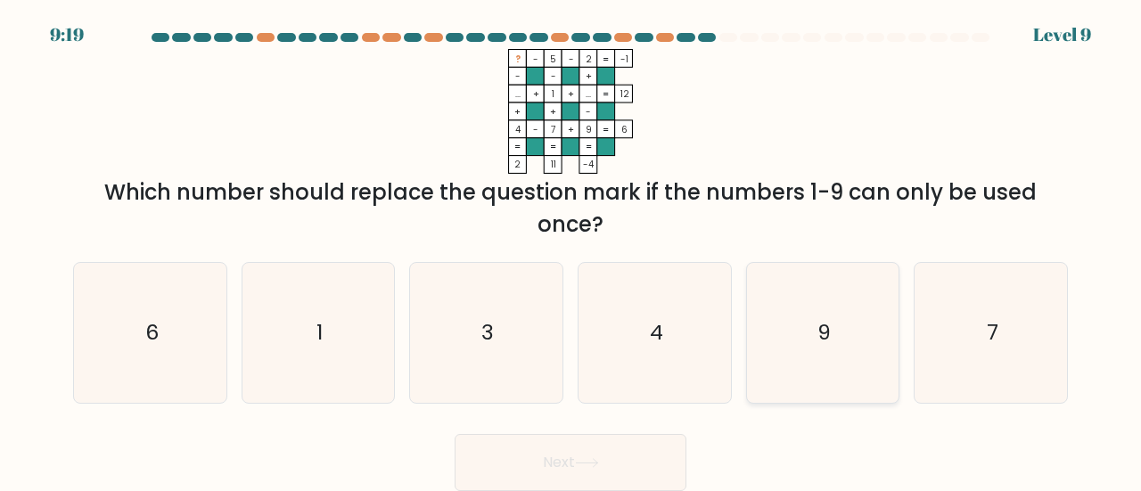
click at [809, 304] on icon "9" at bounding box center [823, 333] width 140 height 140
click at [572, 251] on input "e. 9" at bounding box center [571, 248] width 1 height 4
radio input "true"
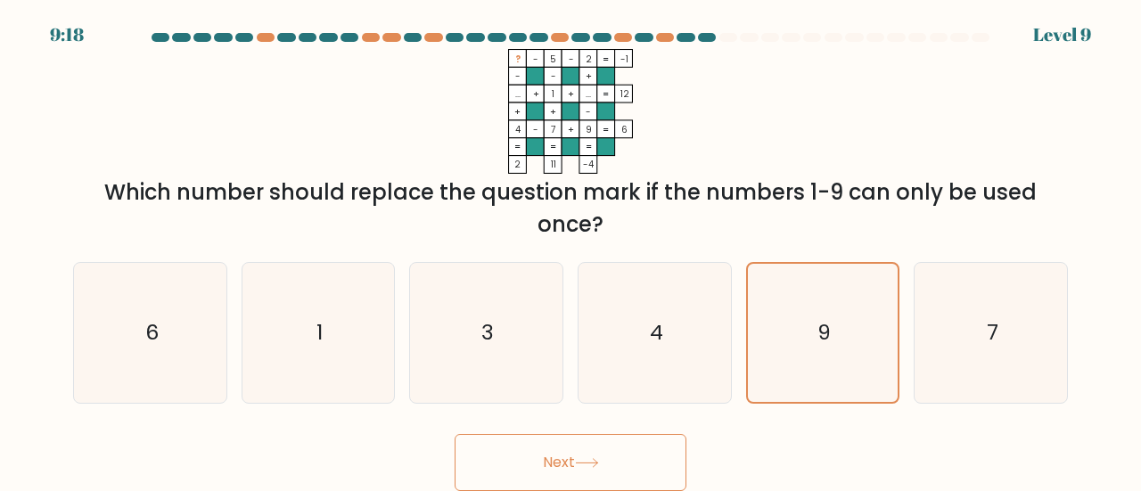
click at [574, 474] on button "Next" at bounding box center [571, 462] width 232 height 57
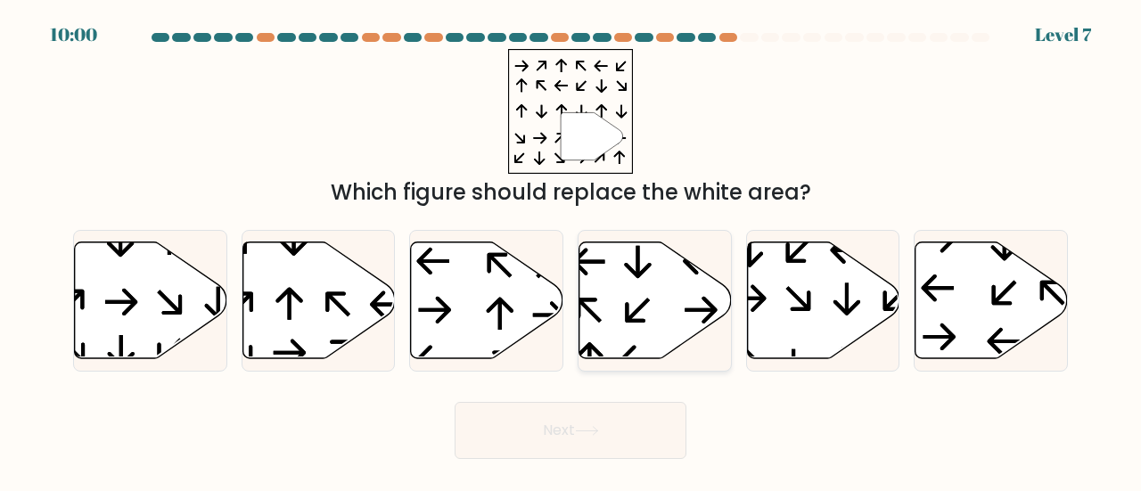
click at [640, 300] on icon at bounding box center [656, 300] width 152 height 117
click at [572, 251] on input "d." at bounding box center [571, 248] width 1 height 4
radio input "true"
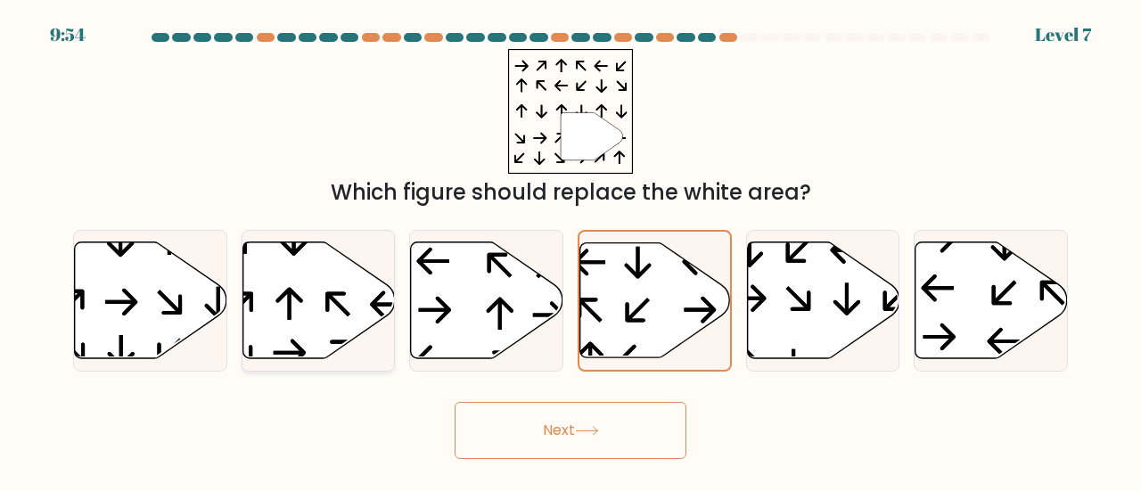
click at [321, 300] on icon at bounding box center [319, 300] width 152 height 117
click at [571, 251] on input "b." at bounding box center [571, 248] width 1 height 4
radio input "true"
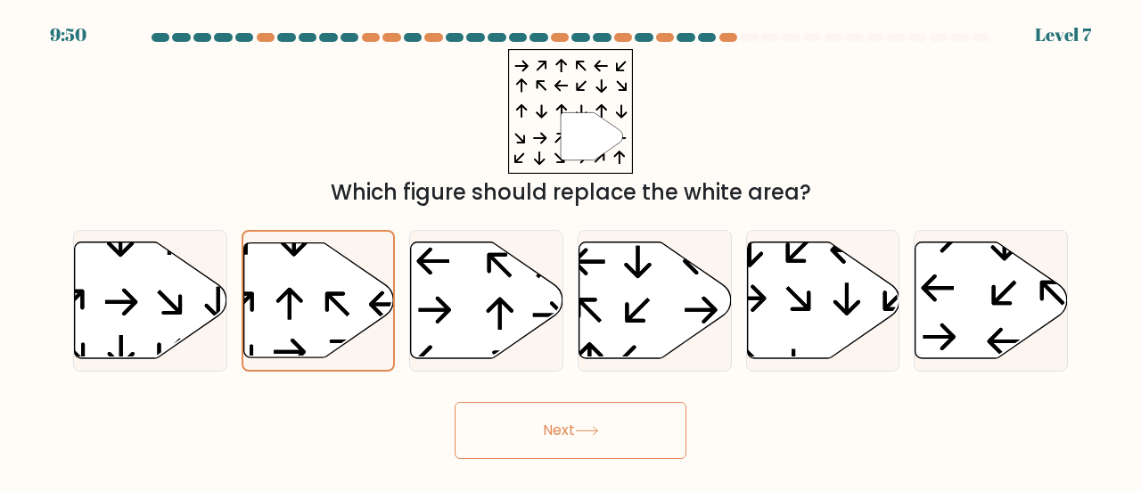
click at [549, 438] on button "Next" at bounding box center [571, 430] width 232 height 57
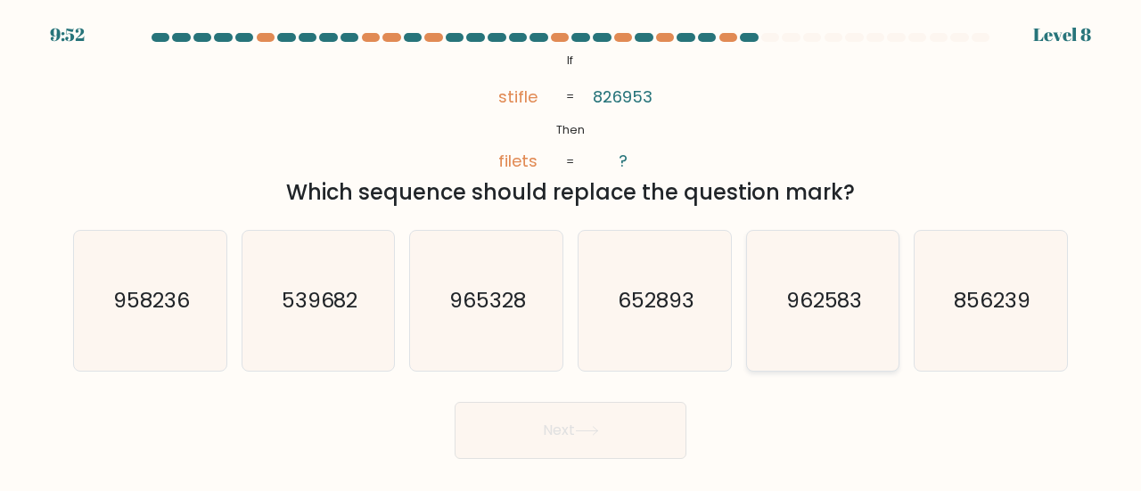
click at [803, 281] on icon "962583" at bounding box center [823, 301] width 140 height 140
click at [572, 251] on input "e. 962583" at bounding box center [571, 248] width 1 height 4
radio input "true"
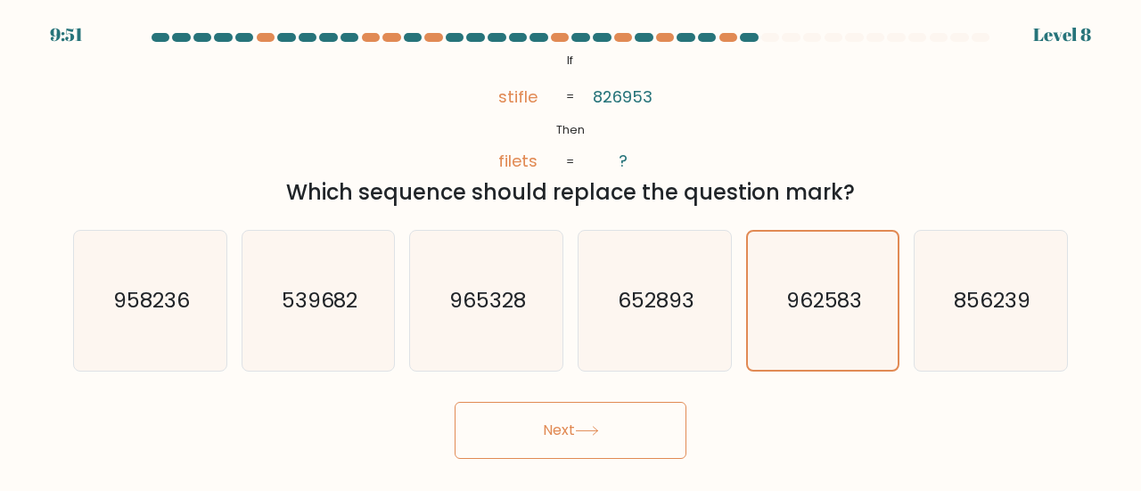
click at [556, 429] on button "Next" at bounding box center [571, 430] width 232 height 57
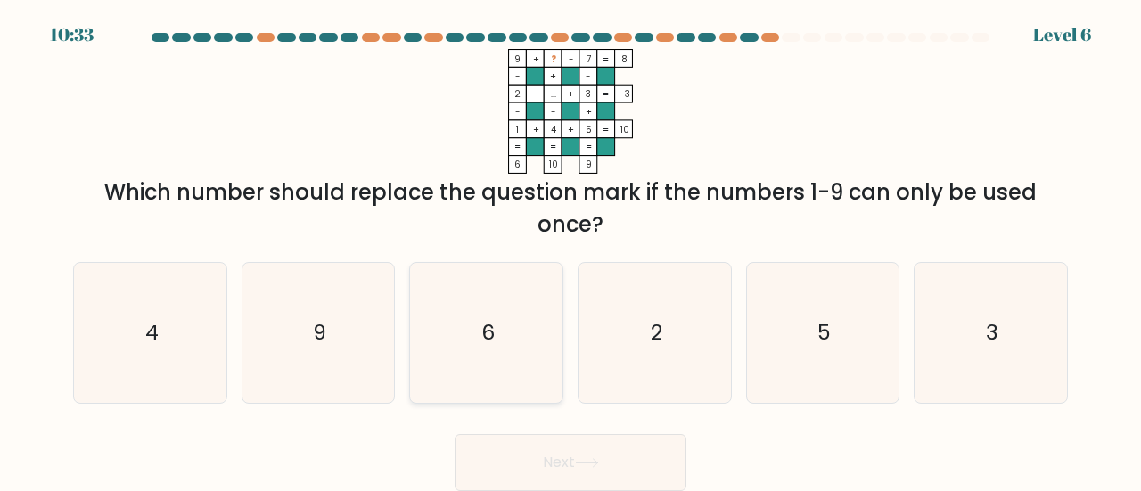
click at [496, 317] on icon "6" at bounding box center [486, 333] width 140 height 140
click at [571, 251] on input "c. 6" at bounding box center [571, 248] width 1 height 4
radio input "true"
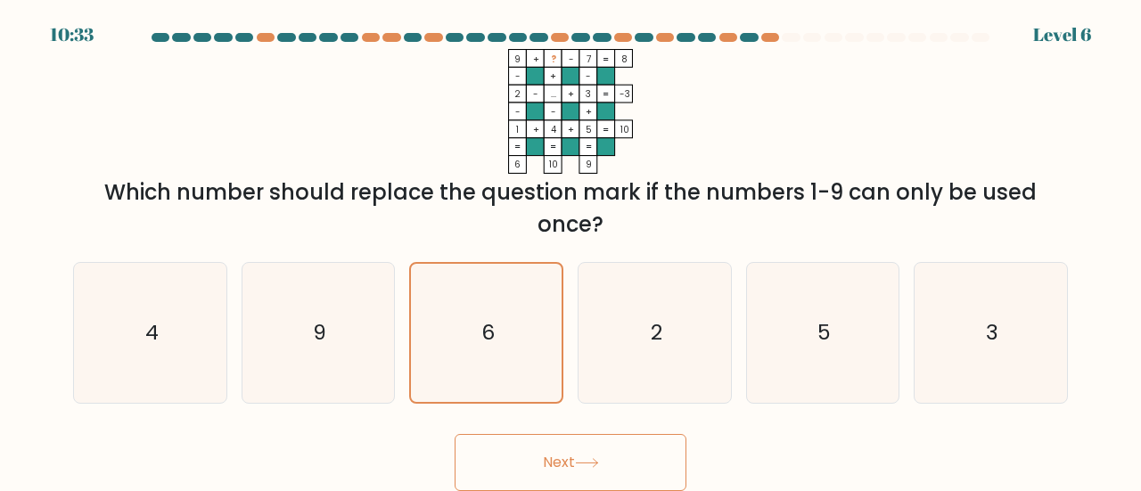
click at [568, 452] on button "Next" at bounding box center [571, 462] width 232 height 57
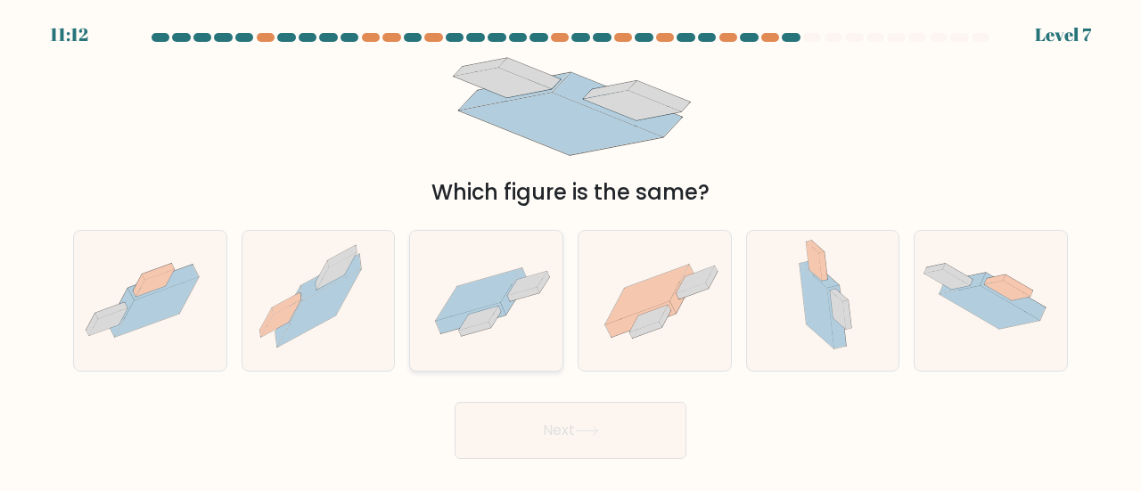
click at [521, 277] on icon at bounding box center [515, 291] width 27 height 46
click at [571, 251] on input "c." at bounding box center [571, 248] width 1 height 4
radio input "true"
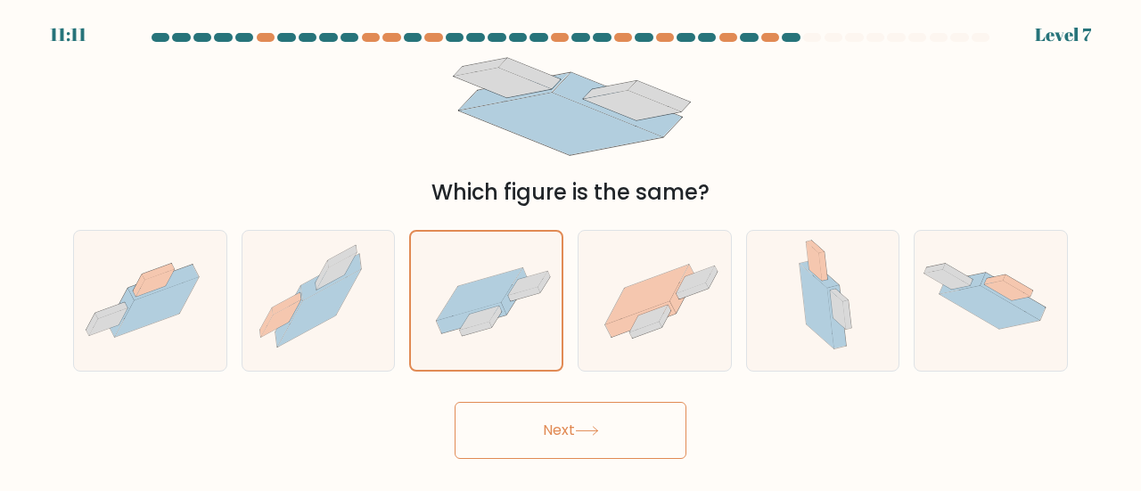
click at [538, 431] on button "Next" at bounding box center [571, 430] width 232 height 57
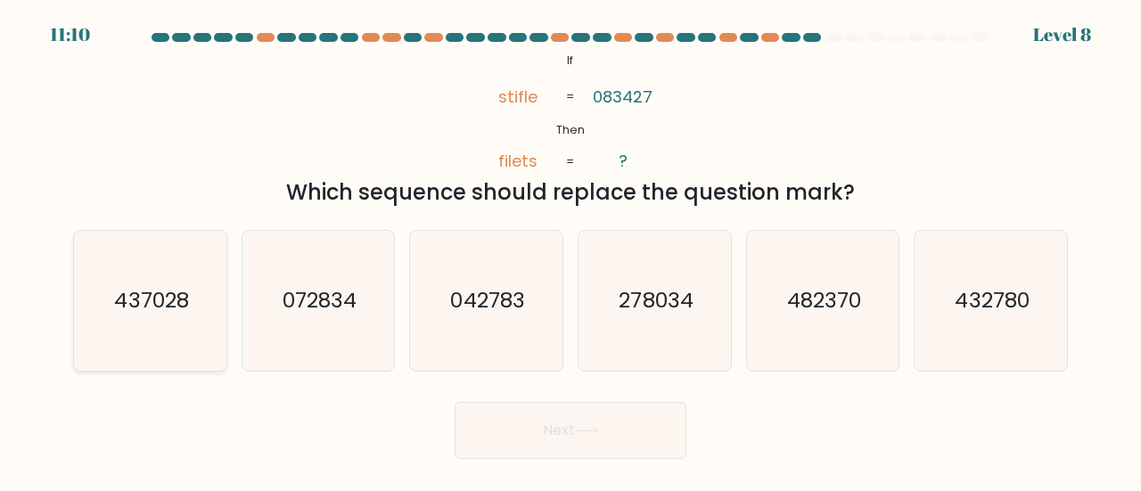
click at [125, 312] on text "437028" at bounding box center [151, 299] width 74 height 29
click at [571, 251] on input "a. 437028" at bounding box center [571, 248] width 1 height 4
radio input "true"
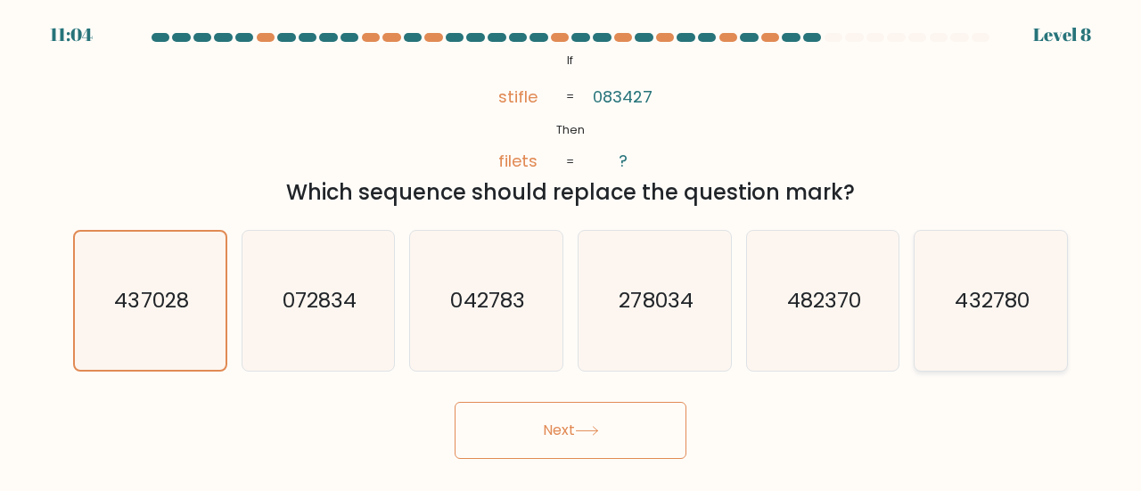
click at [957, 298] on text "432780" at bounding box center [993, 299] width 74 height 29
click at [572, 251] on input "f. 432780" at bounding box center [571, 248] width 1 height 4
radio input "true"
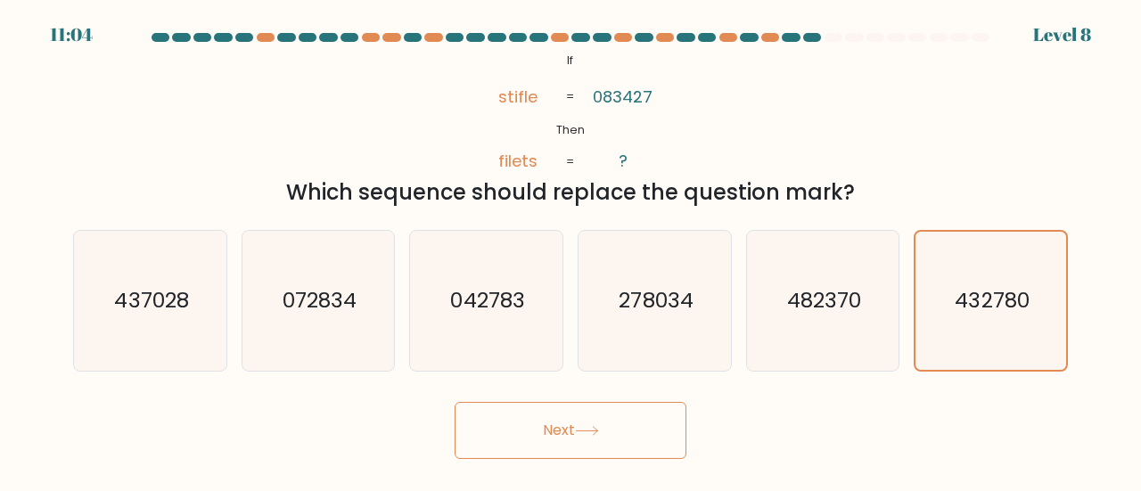
click at [533, 421] on button "Next" at bounding box center [571, 430] width 232 height 57
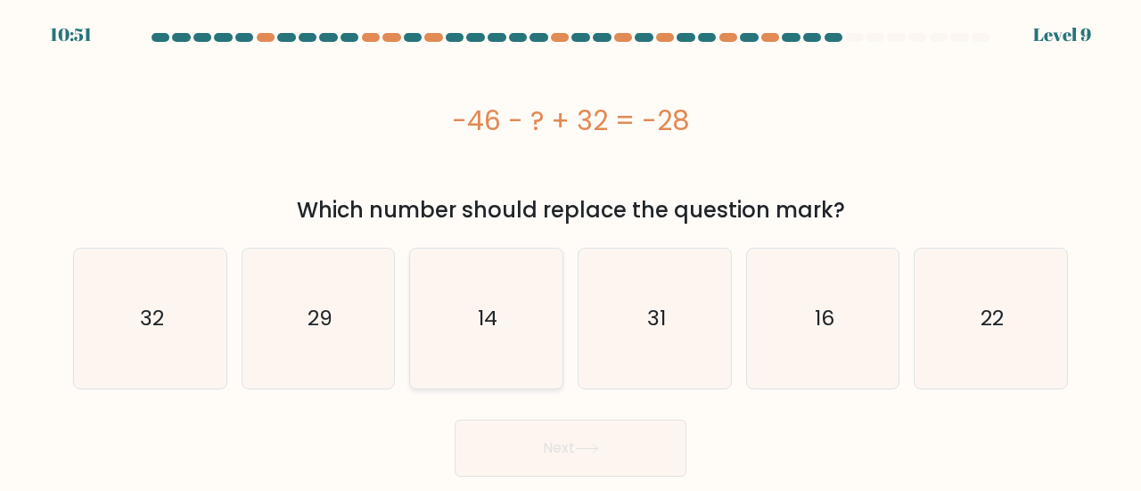
click at [492, 298] on icon "14" at bounding box center [486, 319] width 140 height 140
click at [571, 251] on input "c. 14" at bounding box center [571, 248] width 1 height 4
radio input "true"
click at [615, 447] on button "Next" at bounding box center [571, 448] width 232 height 57
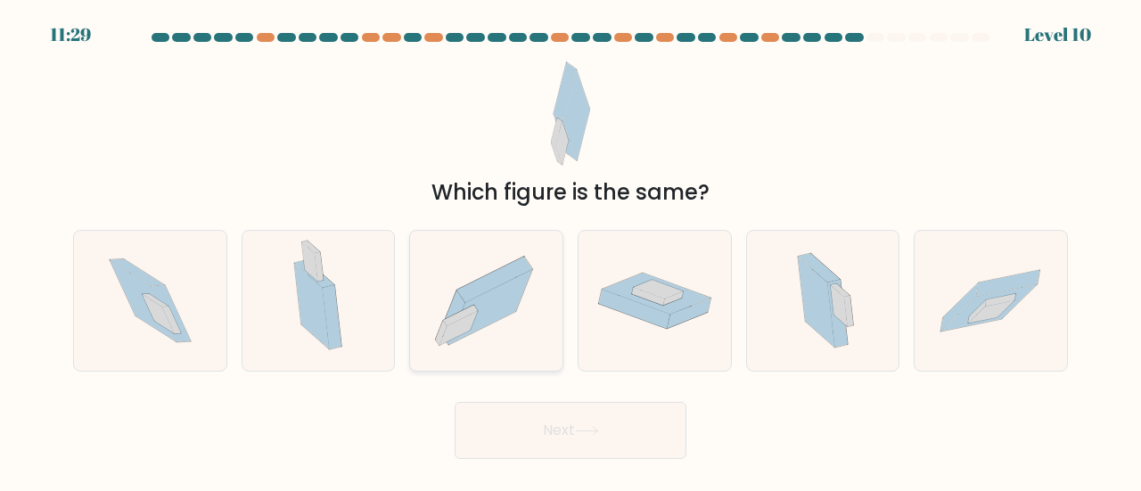
click at [495, 297] on icon at bounding box center [490, 307] width 83 height 75
click at [571, 251] on input "c." at bounding box center [571, 248] width 1 height 4
radio input "true"
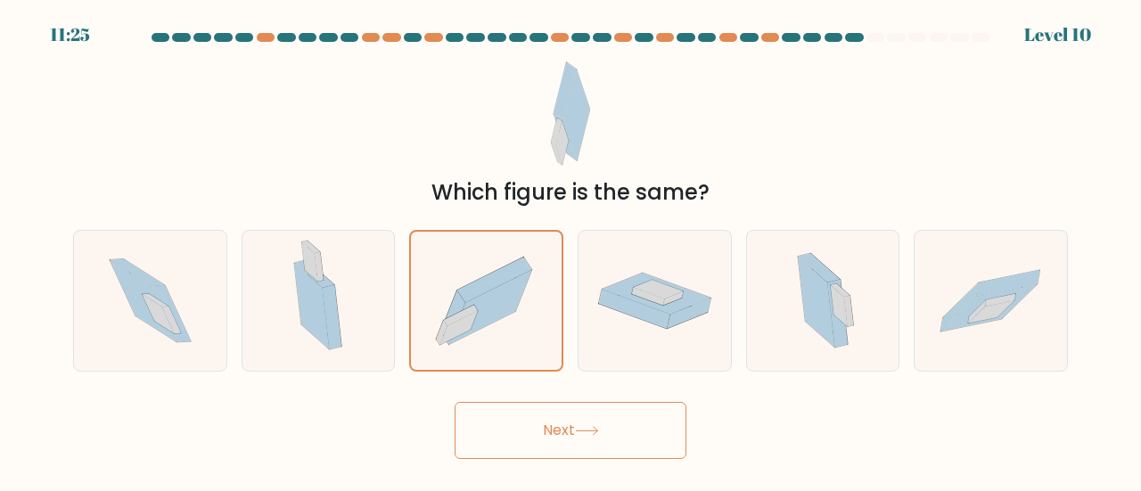
click at [530, 427] on button "Next" at bounding box center [571, 430] width 232 height 57
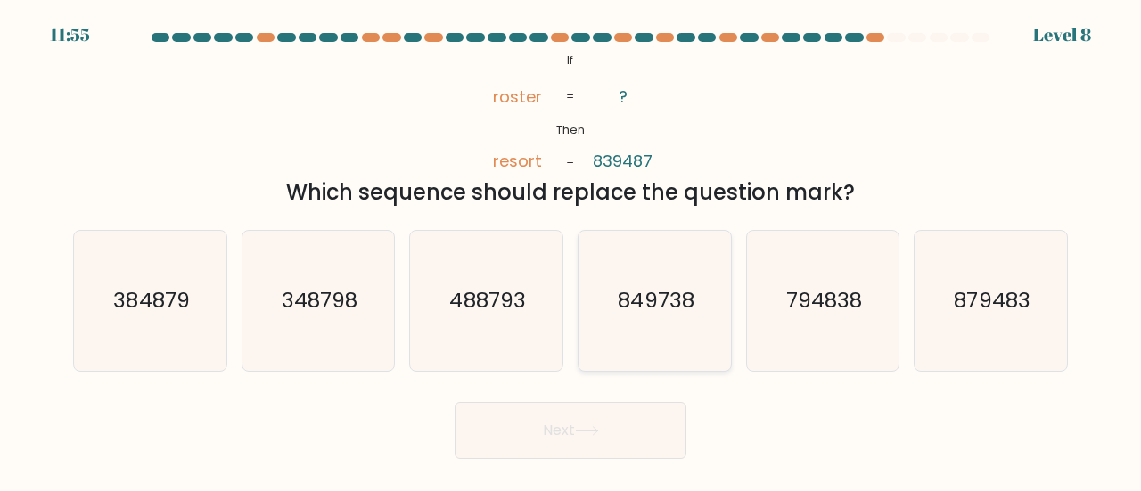
click at [638, 311] on text "849738" at bounding box center [656, 299] width 76 height 29
click at [572, 251] on input "d. 849738" at bounding box center [571, 248] width 1 height 4
radio input "true"
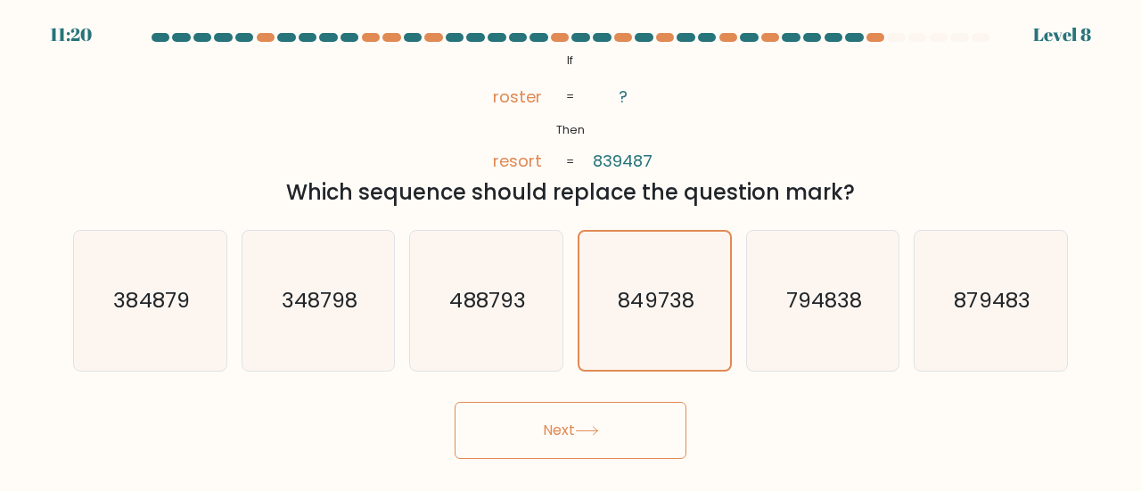
click at [567, 437] on button "Next" at bounding box center [571, 430] width 232 height 57
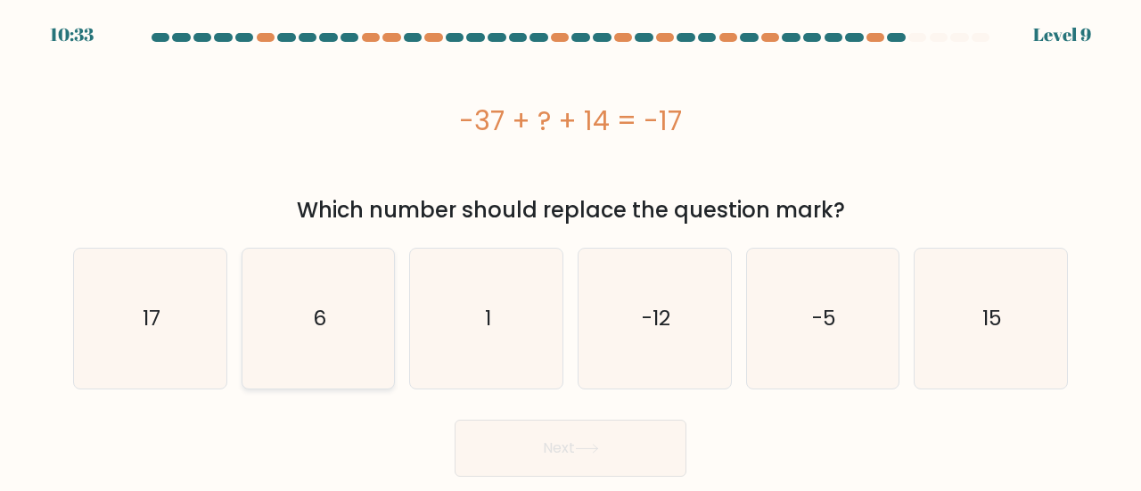
click at [299, 333] on icon "6" at bounding box center [319, 319] width 140 height 140
click at [571, 251] on input "b. 6" at bounding box center [571, 248] width 1 height 4
radio input "true"
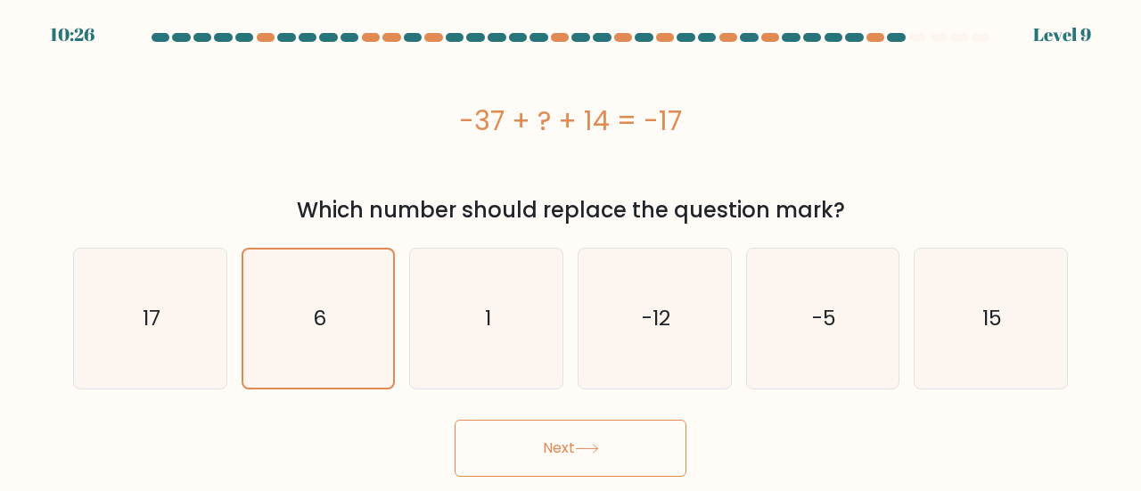
click at [546, 449] on button "Next" at bounding box center [571, 448] width 232 height 57
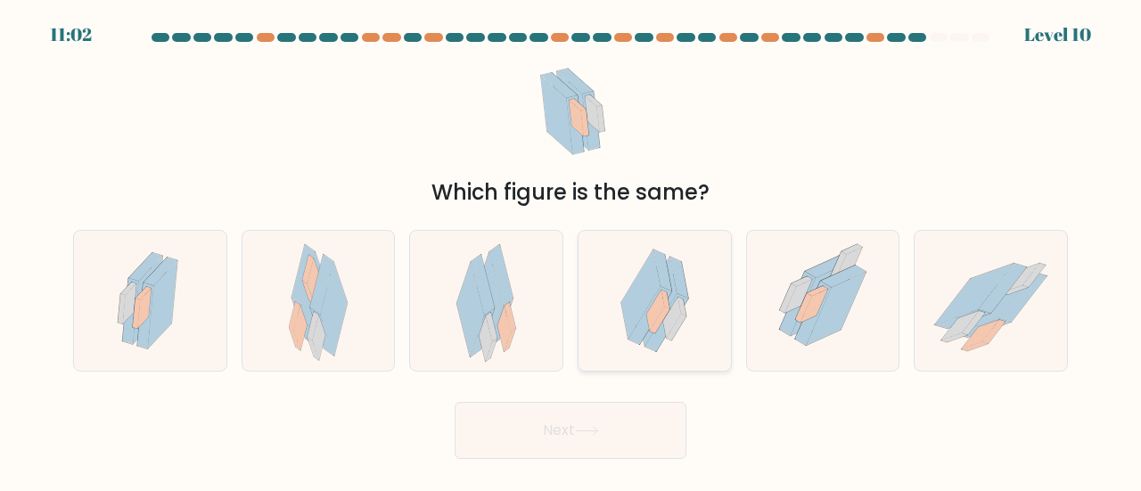
click at [652, 309] on icon at bounding box center [655, 311] width 18 height 41
click at [572, 251] on input "d." at bounding box center [571, 248] width 1 height 4
radio input "true"
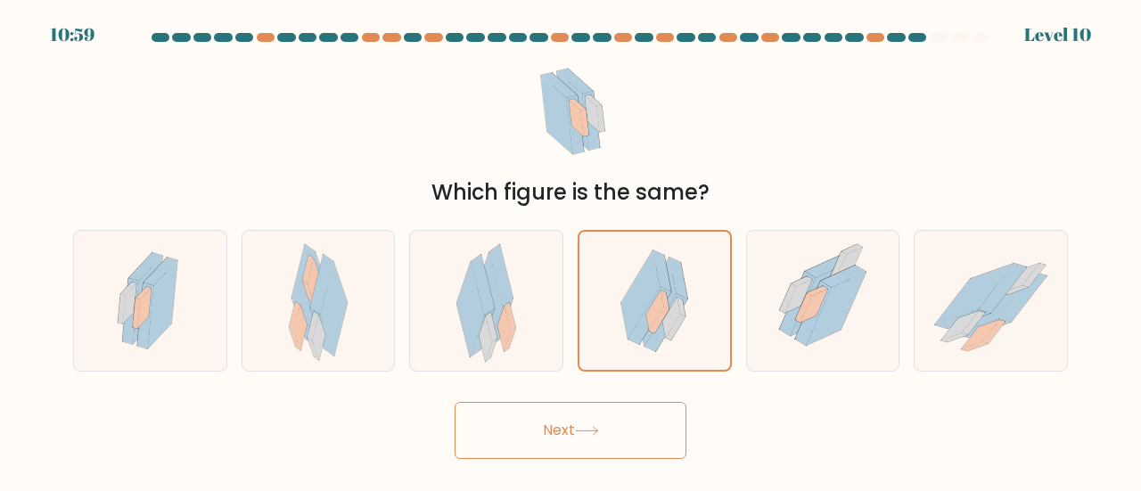
click at [537, 432] on button "Next" at bounding box center [571, 430] width 232 height 57
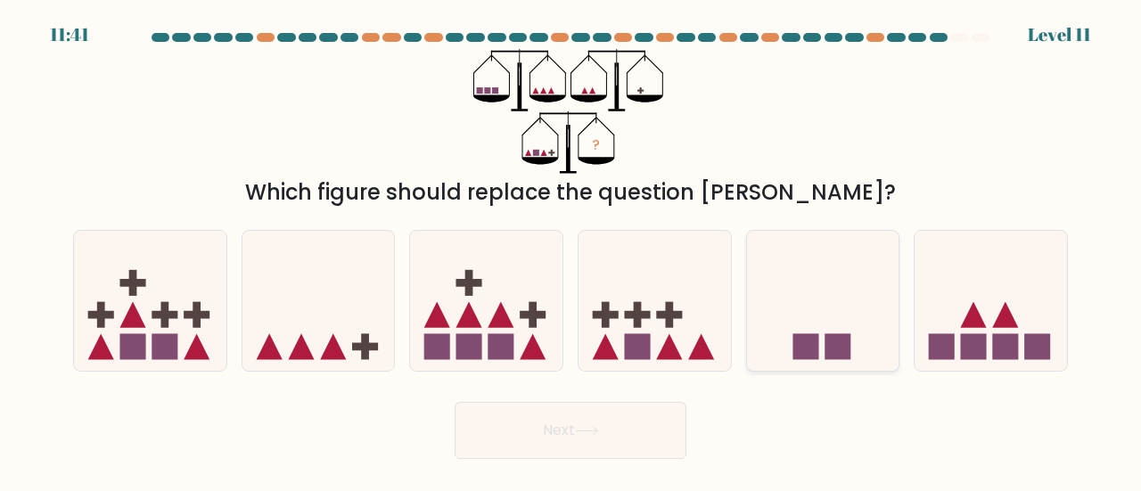
click at [840, 315] on icon at bounding box center [823, 301] width 152 height 126
click at [572, 251] on input "e." at bounding box center [571, 248] width 1 height 4
radio input "true"
click at [593, 434] on icon at bounding box center [587, 431] width 24 height 10
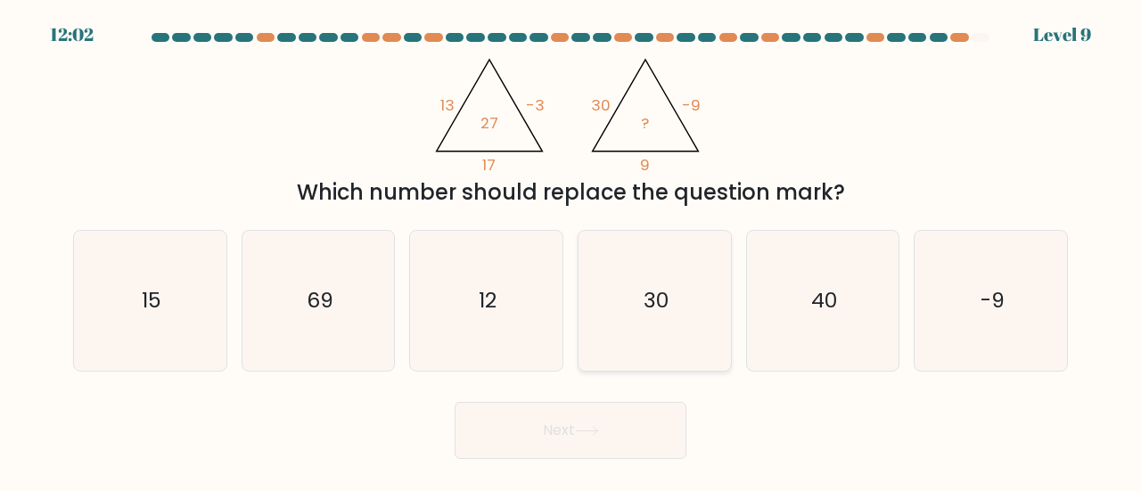
click at [617, 285] on icon "30" at bounding box center [655, 301] width 140 height 140
click at [572, 251] on input "d. 30" at bounding box center [571, 248] width 1 height 4
radio input "true"
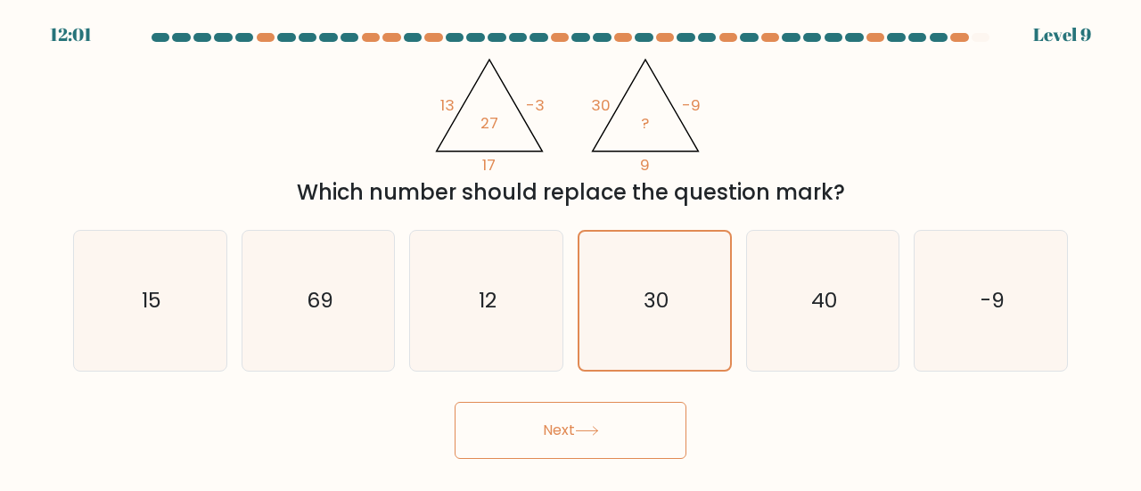
click at [597, 426] on icon at bounding box center [587, 431] width 24 height 10
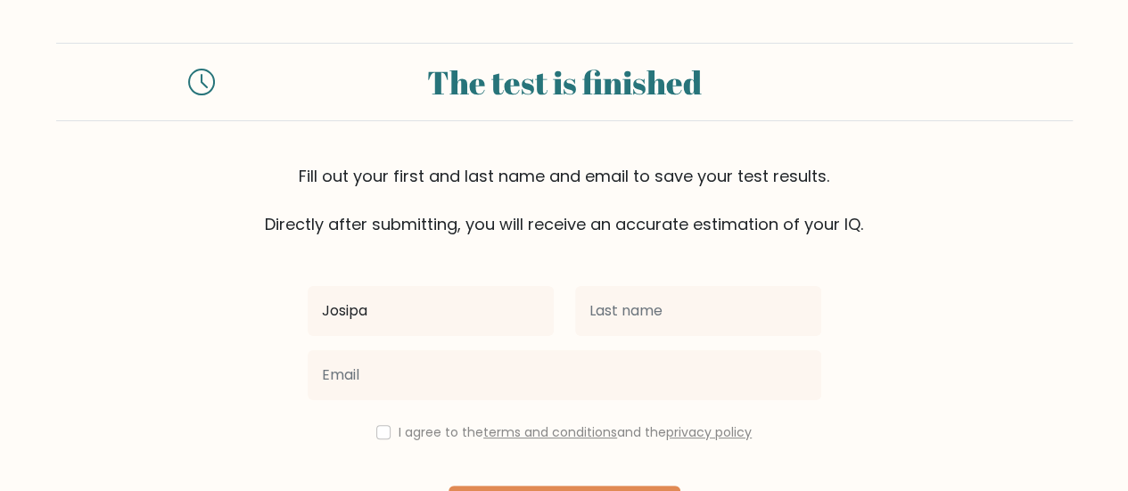
type input "Josipa"
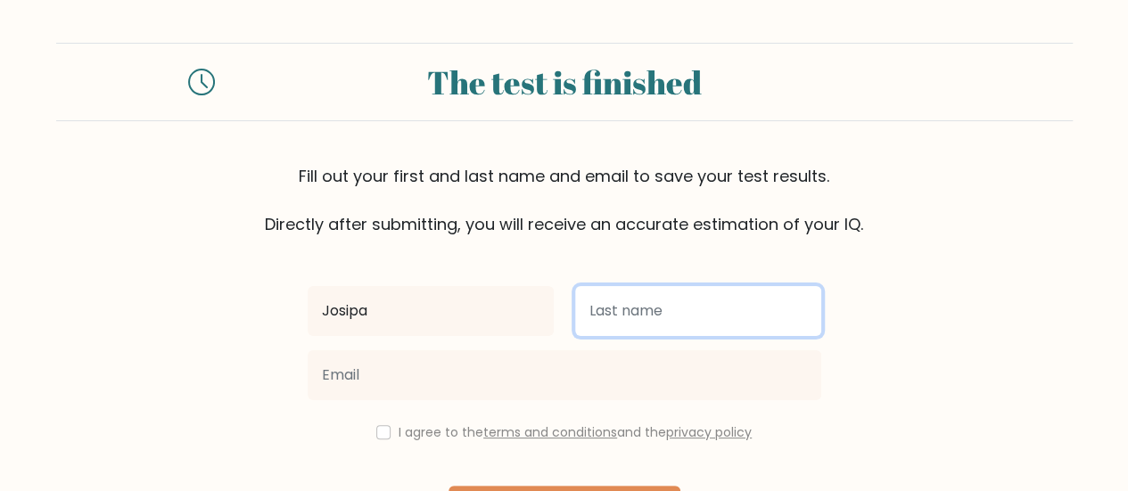
click at [635, 306] on input "text" at bounding box center [698, 311] width 246 height 50
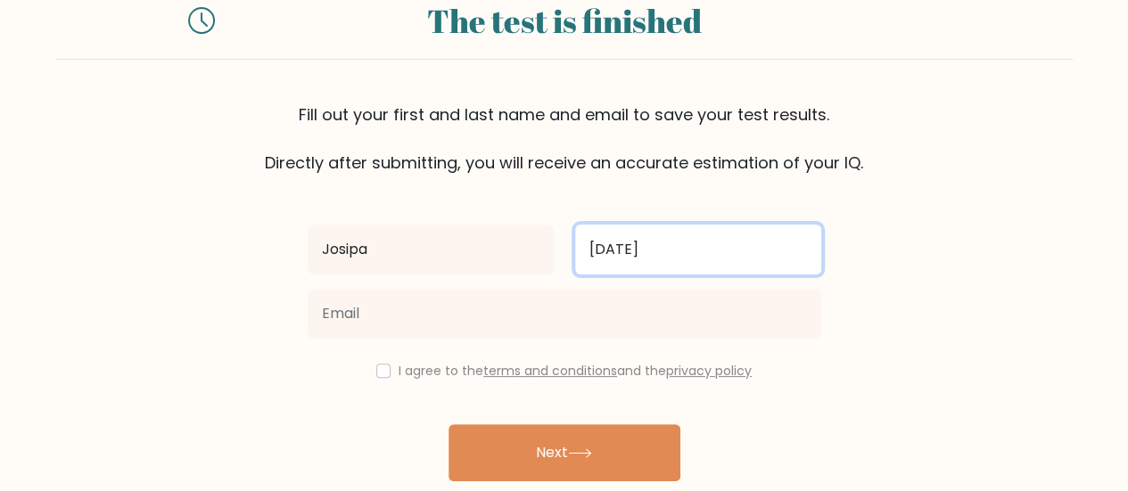
scroll to position [89, 0]
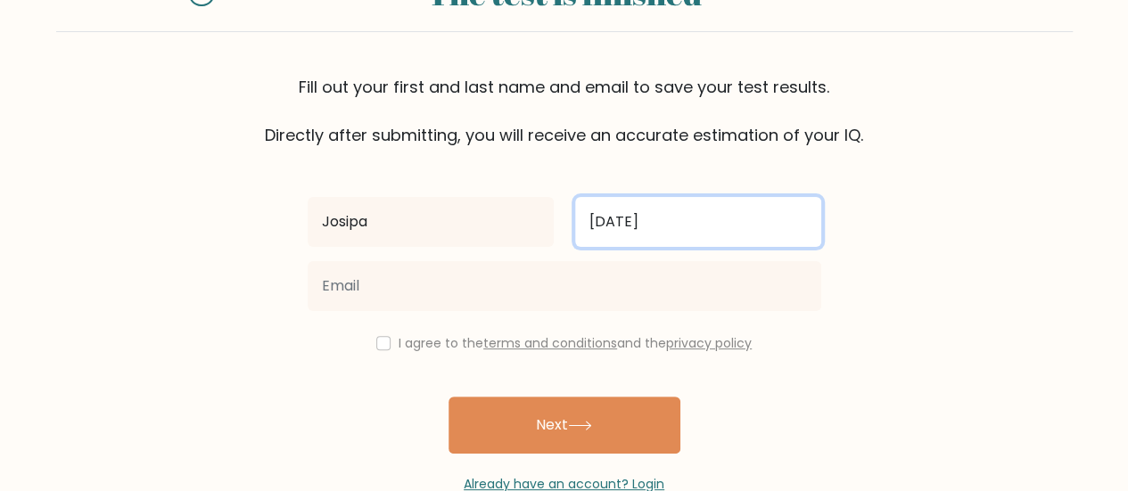
type input "[DATE]"
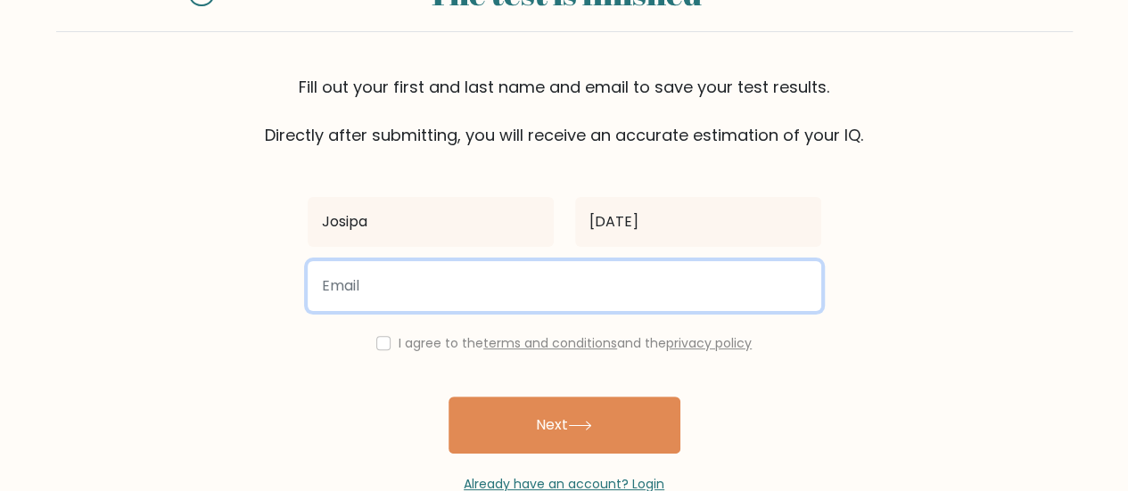
click at [499, 290] on input "email" at bounding box center [565, 286] width 514 height 50
type input "josipa.bozic169@gmail.com"
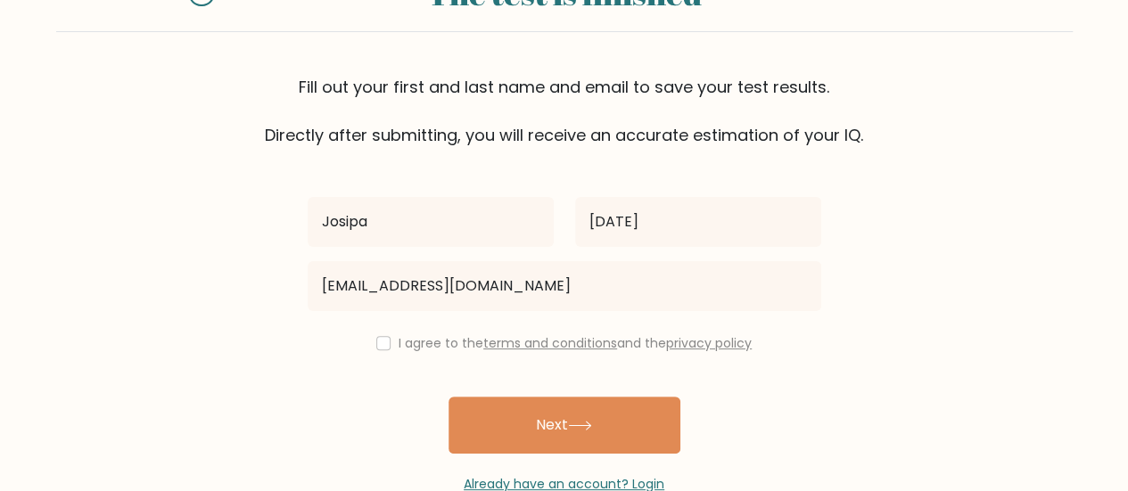
click at [388, 346] on div "I agree to the terms and conditions and the privacy policy" at bounding box center [564, 343] width 535 height 21
click at [385, 342] on input "checkbox" at bounding box center [383, 343] width 14 height 14
checkbox input "true"
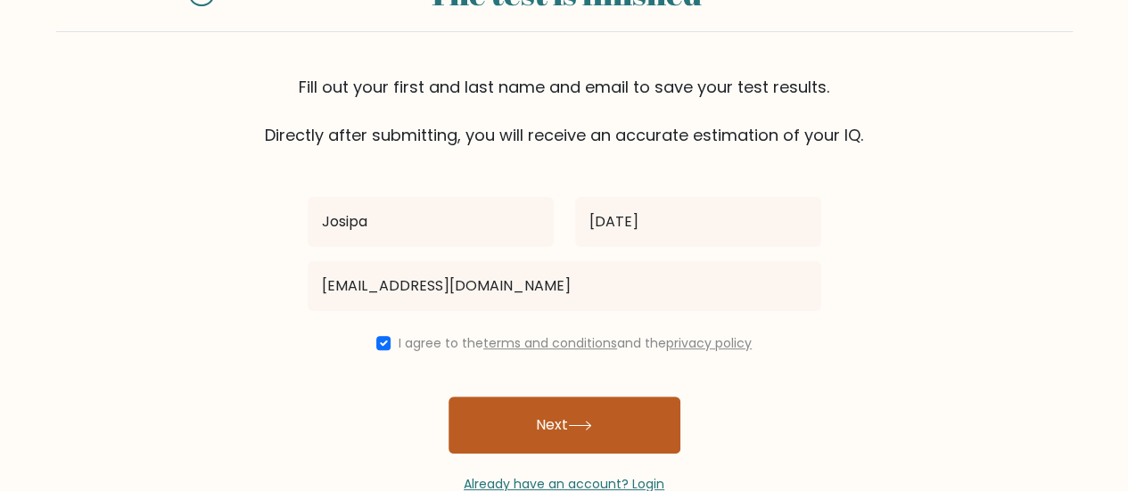
click at [521, 416] on button "Next" at bounding box center [565, 425] width 232 height 57
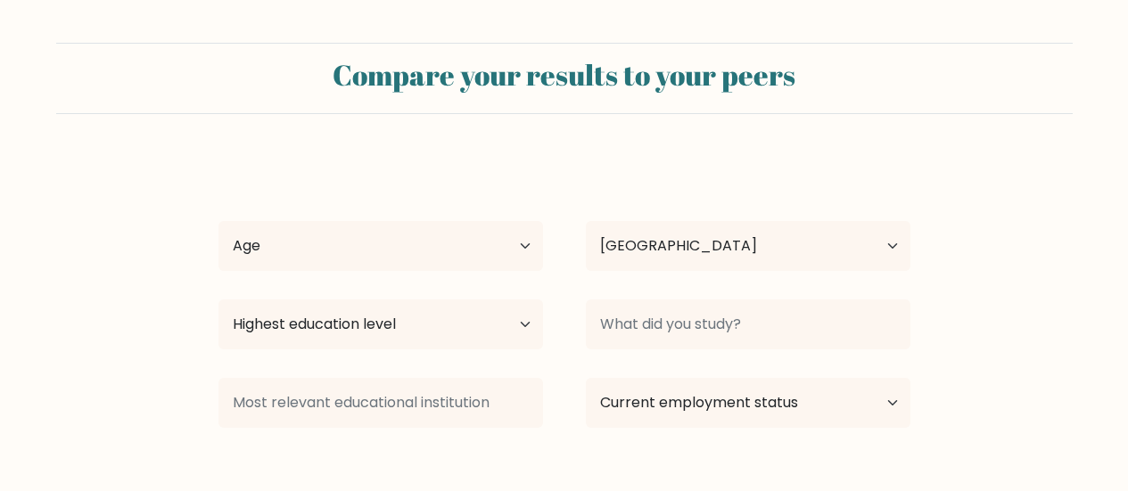
select select "HR"
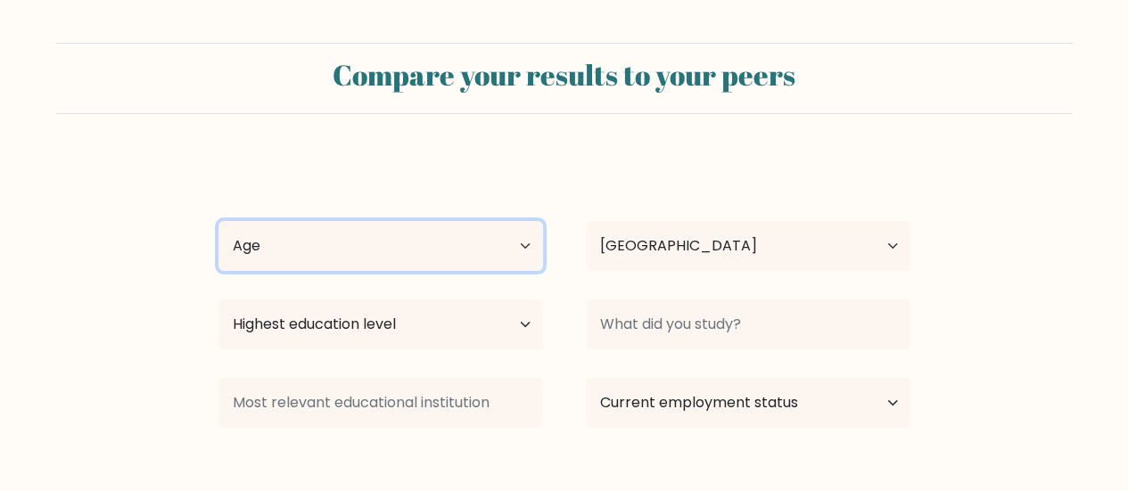
click at [454, 256] on select "Age Under [DEMOGRAPHIC_DATA] [DEMOGRAPHIC_DATA] [DEMOGRAPHIC_DATA] [DEMOGRAPHIC…" at bounding box center [380, 246] width 325 height 50
select select "25_34"
click at [218, 221] on select "Age Under [DEMOGRAPHIC_DATA] [DEMOGRAPHIC_DATA] [DEMOGRAPHIC_DATA] [DEMOGRAPHIC…" at bounding box center [380, 246] width 325 height 50
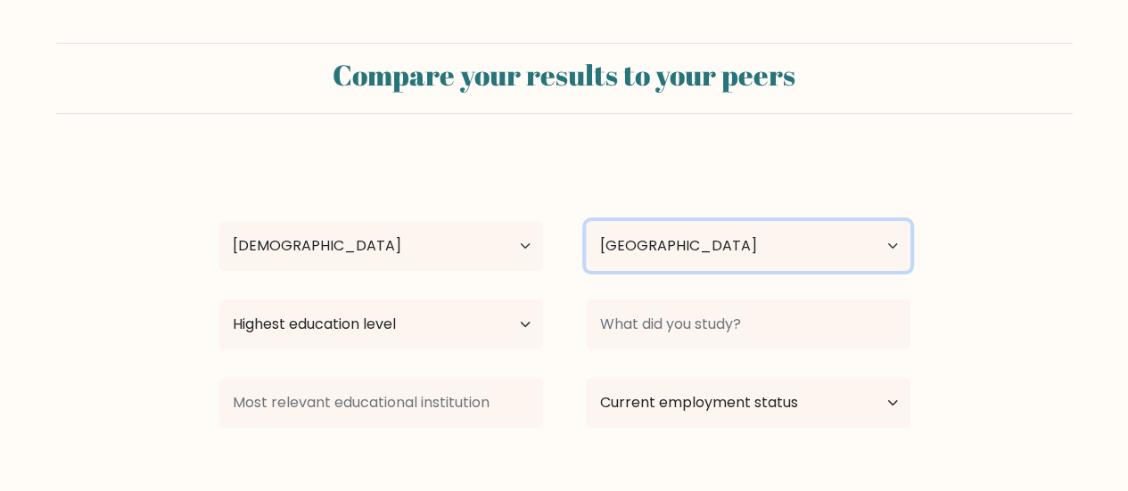
click at [615, 249] on select "Country [GEOGRAPHIC_DATA] [GEOGRAPHIC_DATA] [GEOGRAPHIC_DATA] [US_STATE] [GEOGR…" at bounding box center [748, 246] width 325 height 50
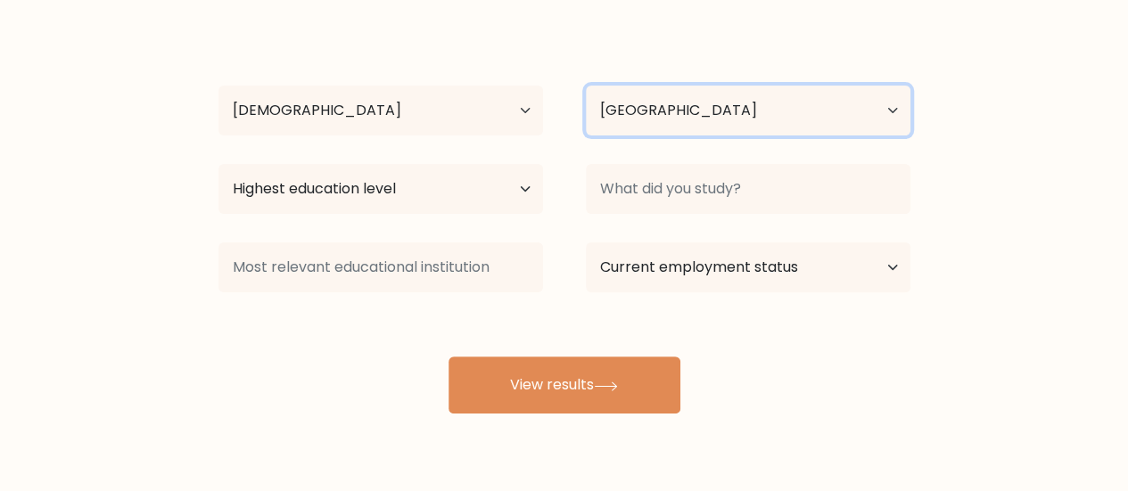
scroll to position [178, 0]
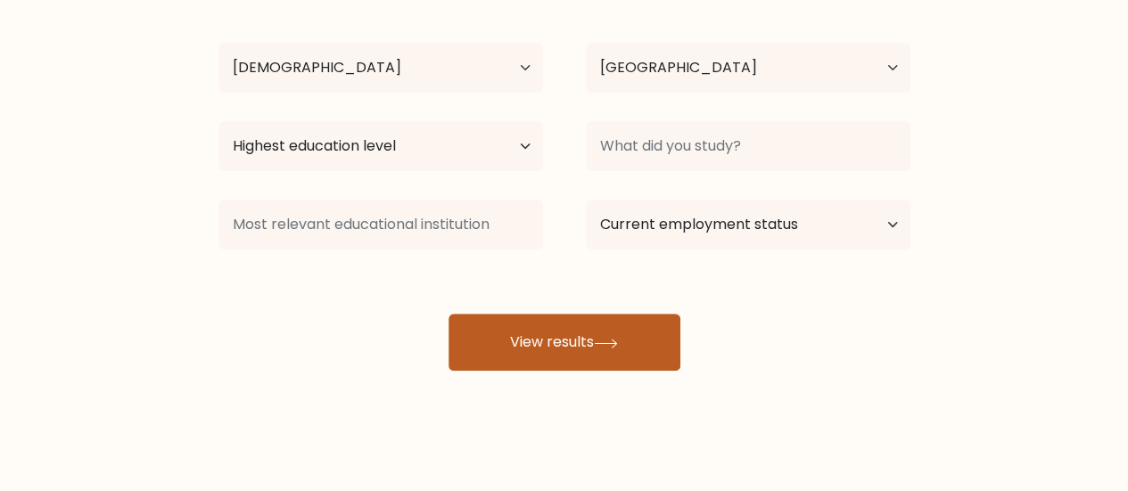
click at [536, 330] on button "View results" at bounding box center [565, 342] width 232 height 57
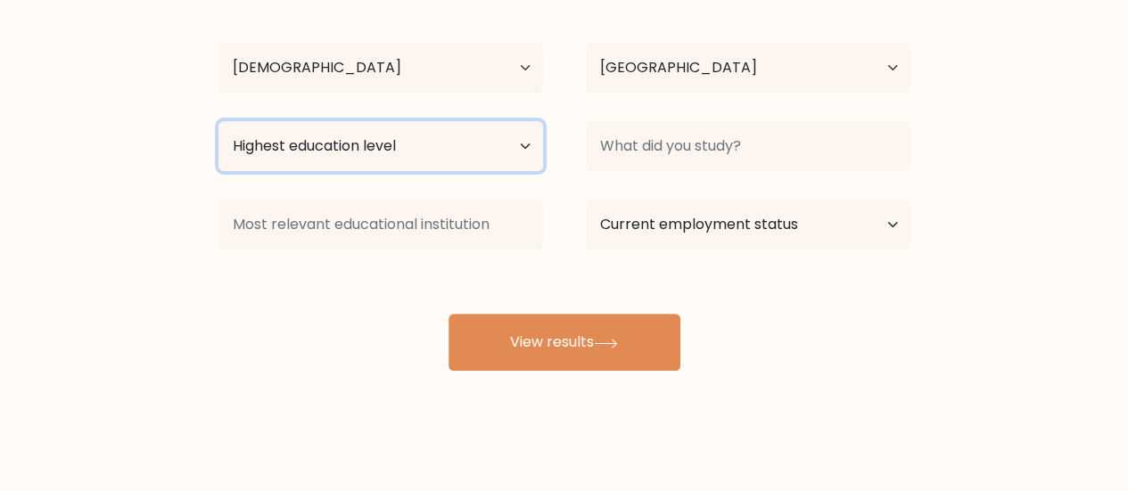
click at [436, 134] on select "Highest education level No schooling Primary Lower Secondary Upper Secondary Oc…" at bounding box center [380, 146] width 325 height 50
select select "masters_degree"
click at [218, 121] on select "Highest education level No schooling Primary Lower Secondary Upper Secondary Oc…" at bounding box center [380, 146] width 325 height 50
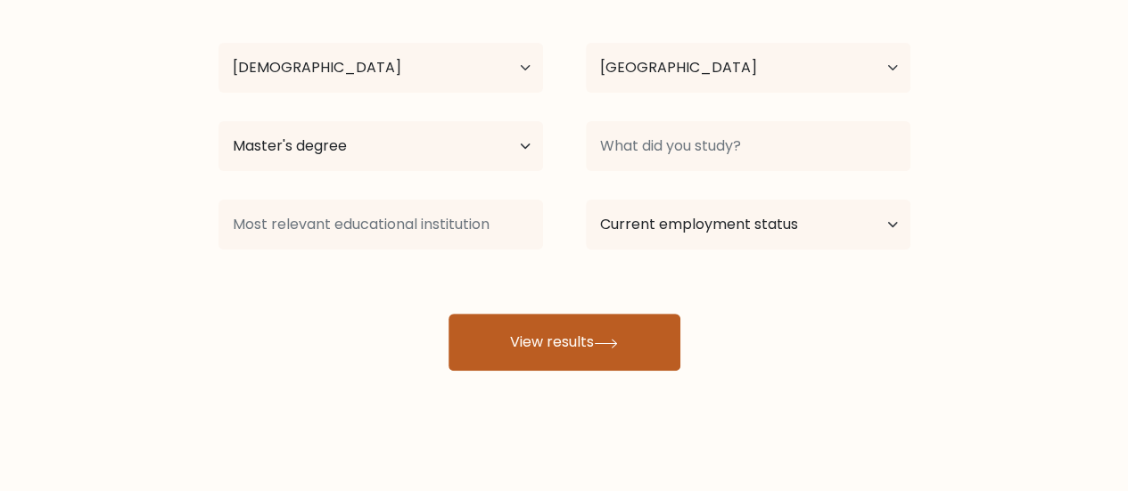
click at [549, 338] on button "View results" at bounding box center [565, 342] width 232 height 57
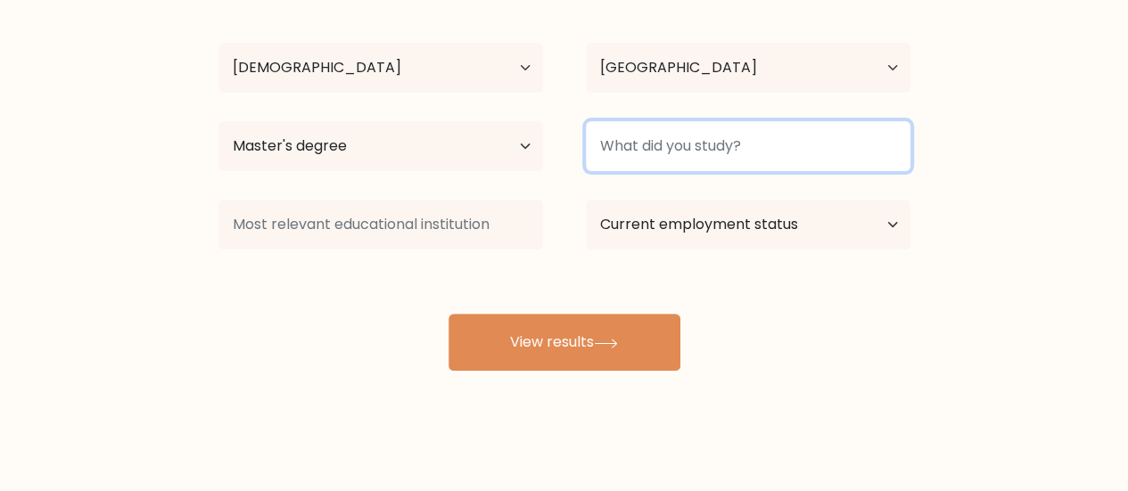
click at [694, 144] on input at bounding box center [748, 146] width 325 height 50
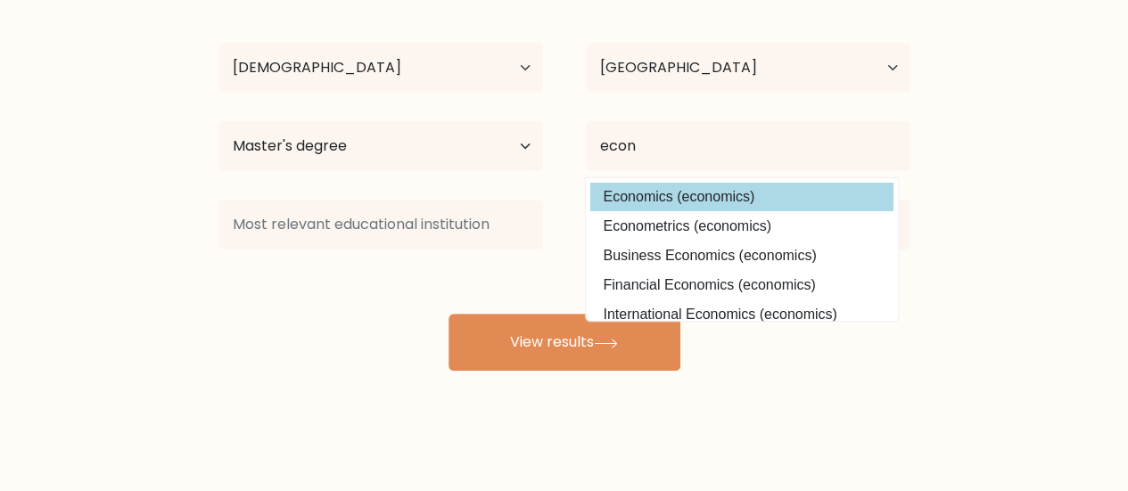
click at [750, 199] on option "Economics (economics)" at bounding box center [741, 197] width 303 height 29
type input "Economics"
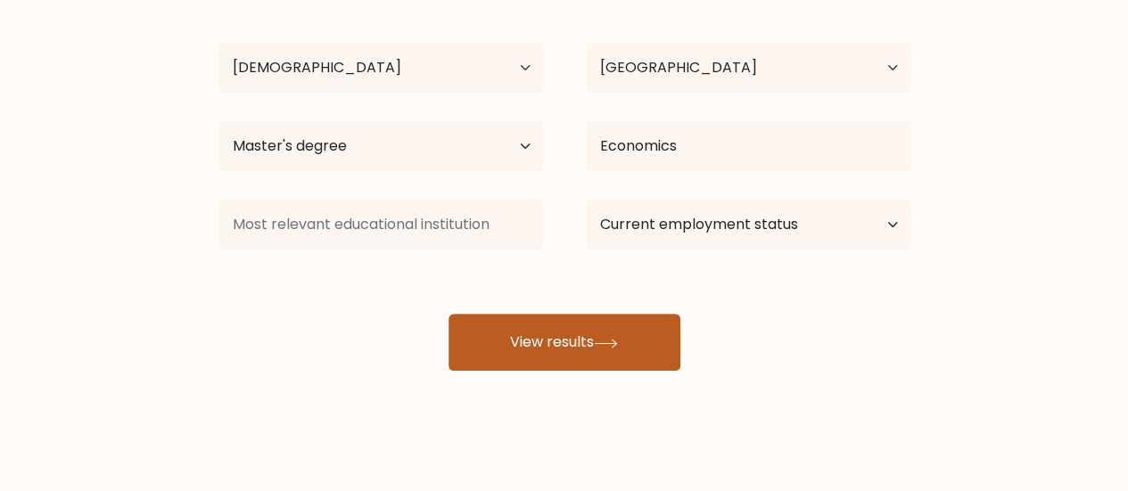
click at [605, 331] on button "View results" at bounding box center [565, 342] width 232 height 57
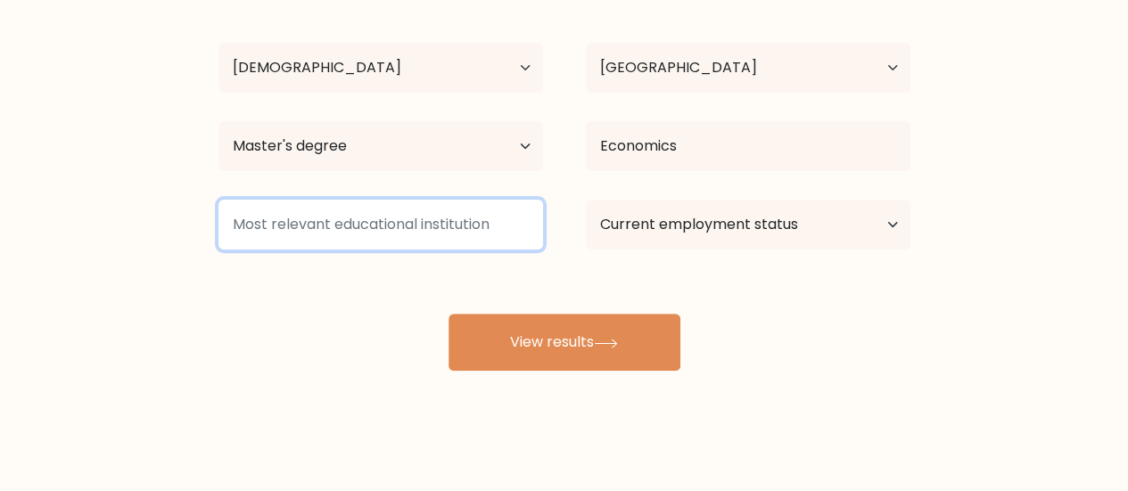
click at [481, 236] on input at bounding box center [380, 225] width 325 height 50
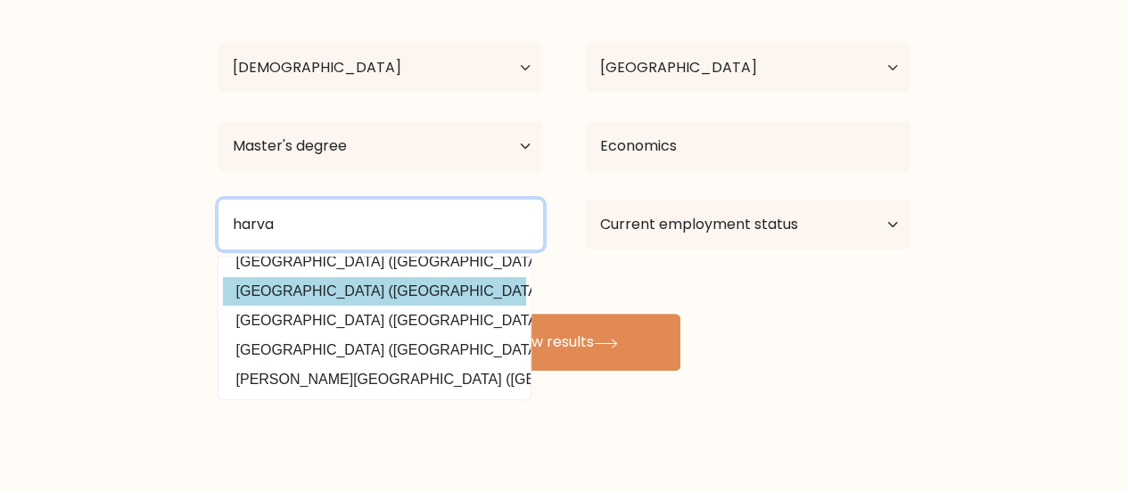
scroll to position [0, 0]
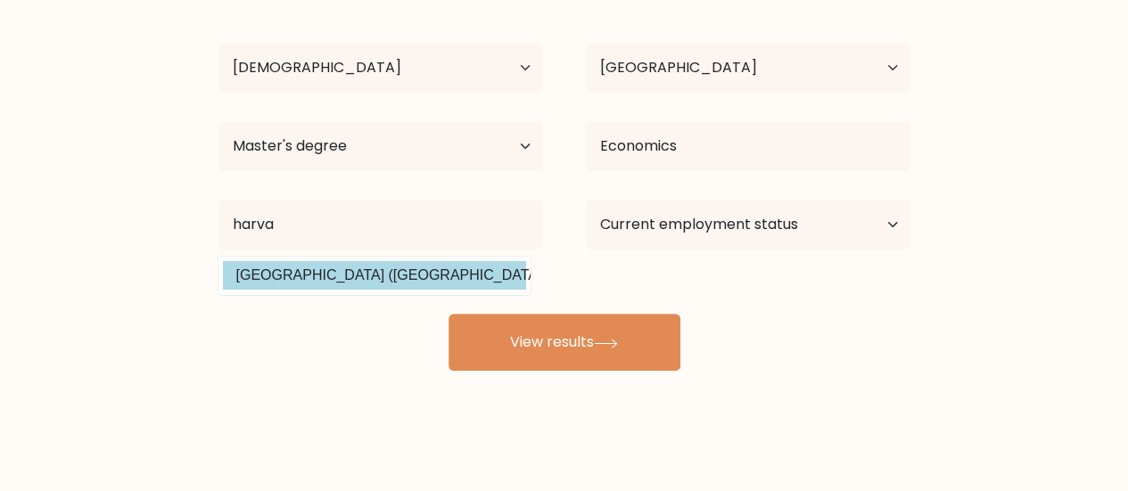
click at [363, 274] on option "[GEOGRAPHIC_DATA] ([GEOGRAPHIC_DATA])" at bounding box center [374, 275] width 303 height 29
type input "[GEOGRAPHIC_DATA]"
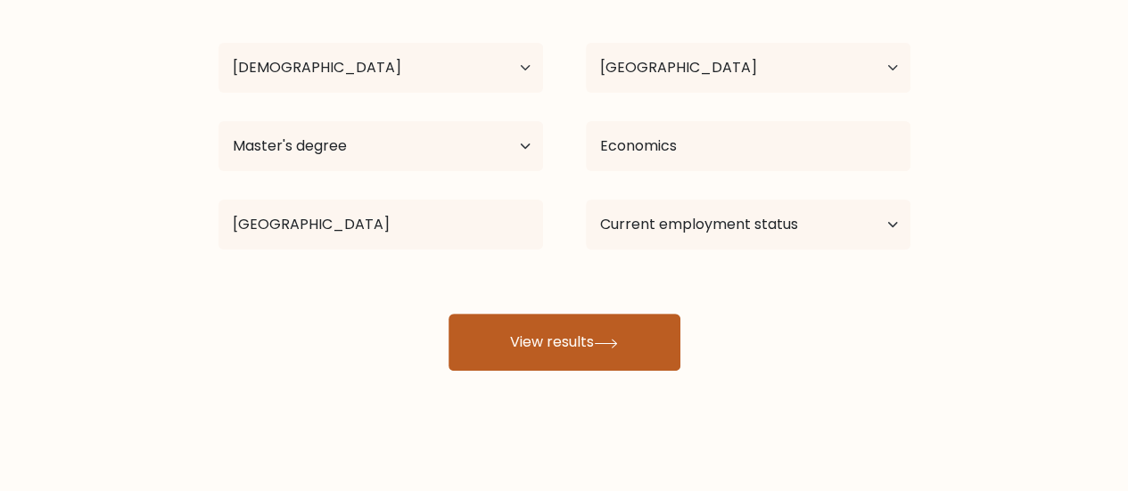
click at [507, 320] on button "View results" at bounding box center [565, 342] width 232 height 57
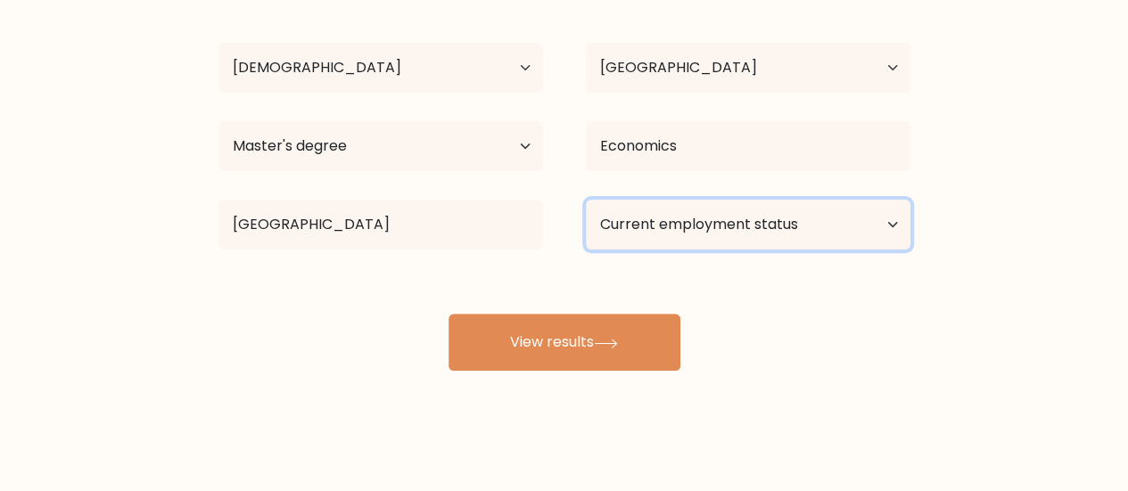
click at [706, 226] on select "Current employment status Employed Student Retired Other / prefer not to answer" at bounding box center [748, 225] width 325 height 50
select select "employed"
click at [586, 200] on select "Current employment status Employed Student Retired Other / prefer not to answer" at bounding box center [748, 225] width 325 height 50
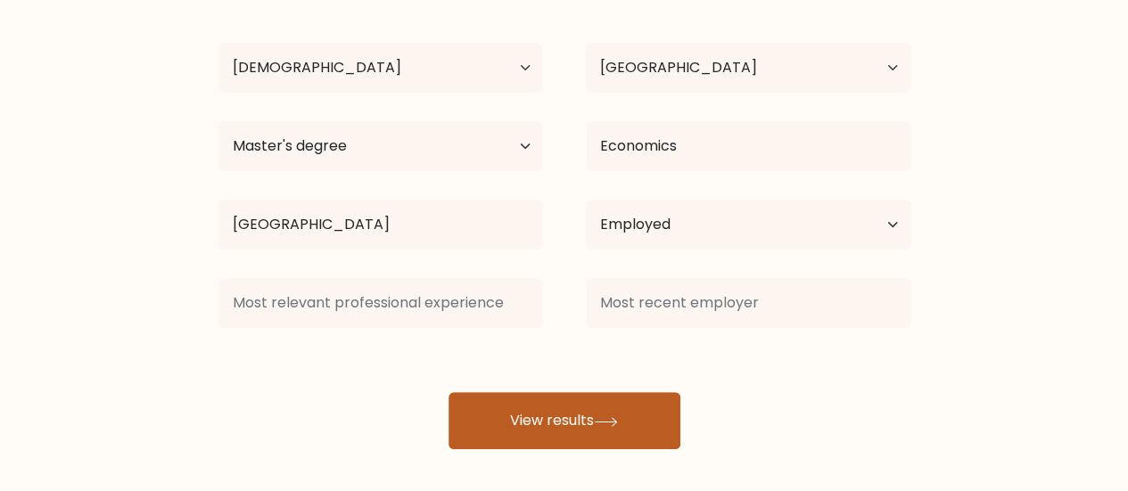
click at [576, 423] on button "View results" at bounding box center [565, 420] width 232 height 57
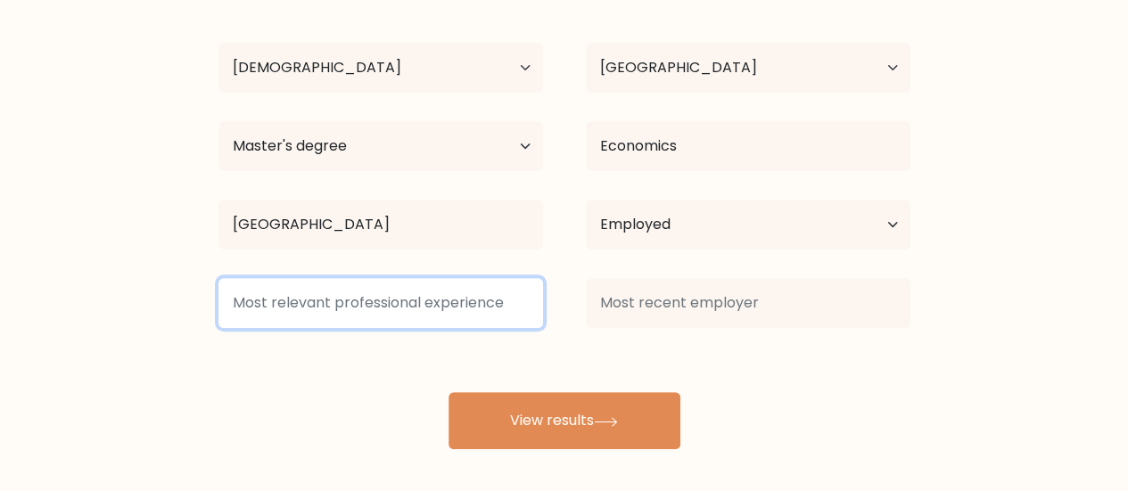
click at [416, 311] on input at bounding box center [380, 303] width 325 height 50
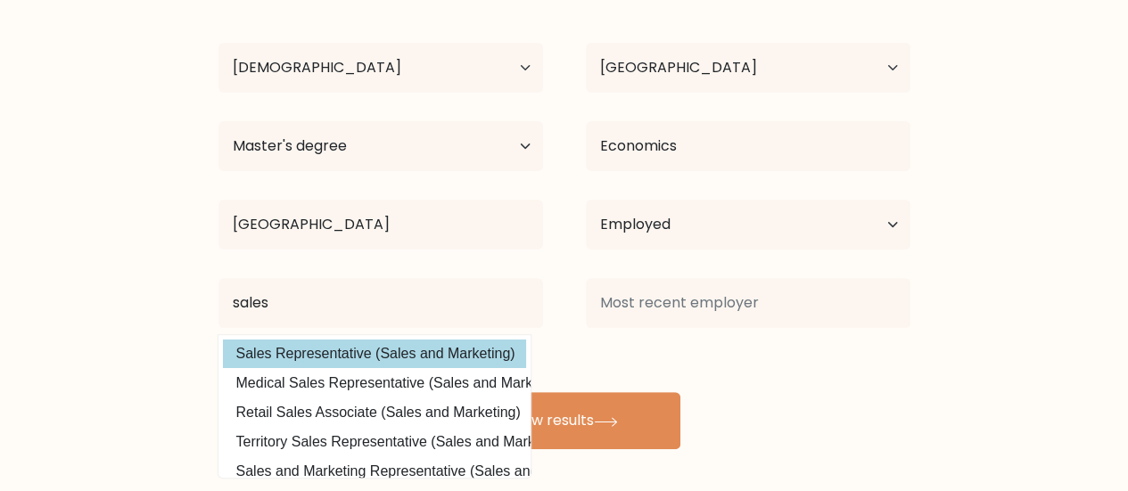
click at [386, 358] on option "Sales Representative (Sales and Marketing)" at bounding box center [374, 354] width 303 height 29
type input "Sales Representative"
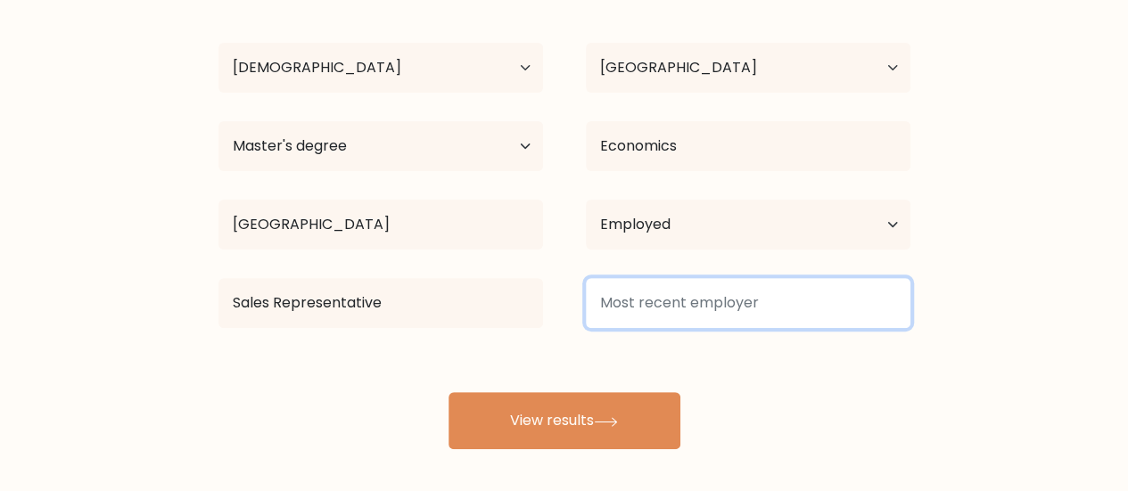
click at [690, 309] on input at bounding box center [748, 303] width 325 height 50
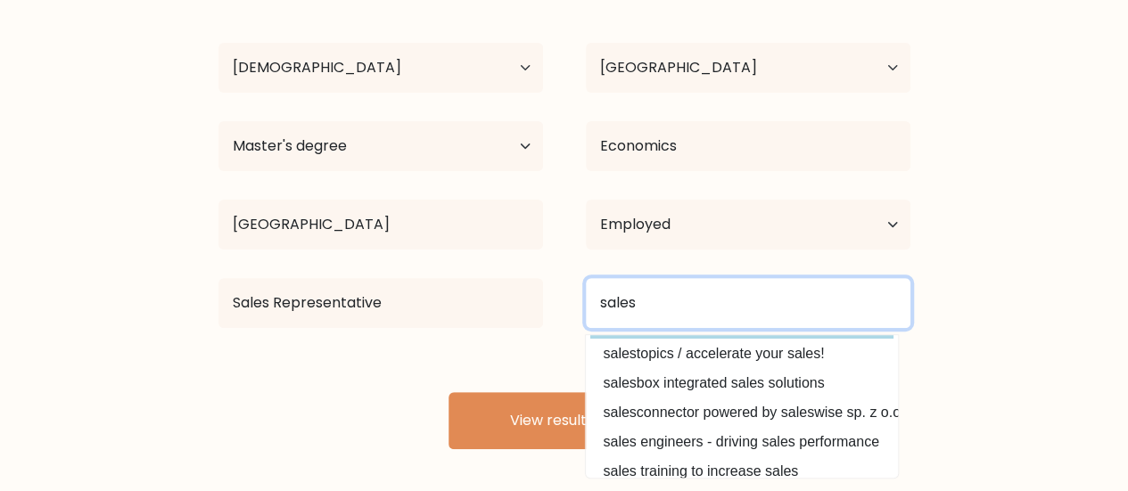
scroll to position [174, 0]
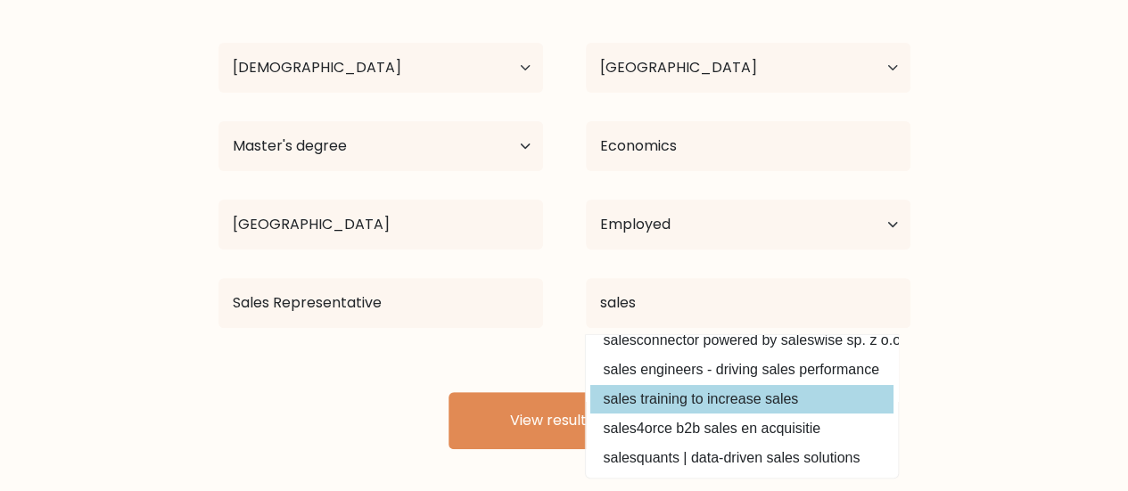
click at [727, 385] on option "sales training to increase sales" at bounding box center [741, 399] width 303 height 29
type input "sales training to increase sales"
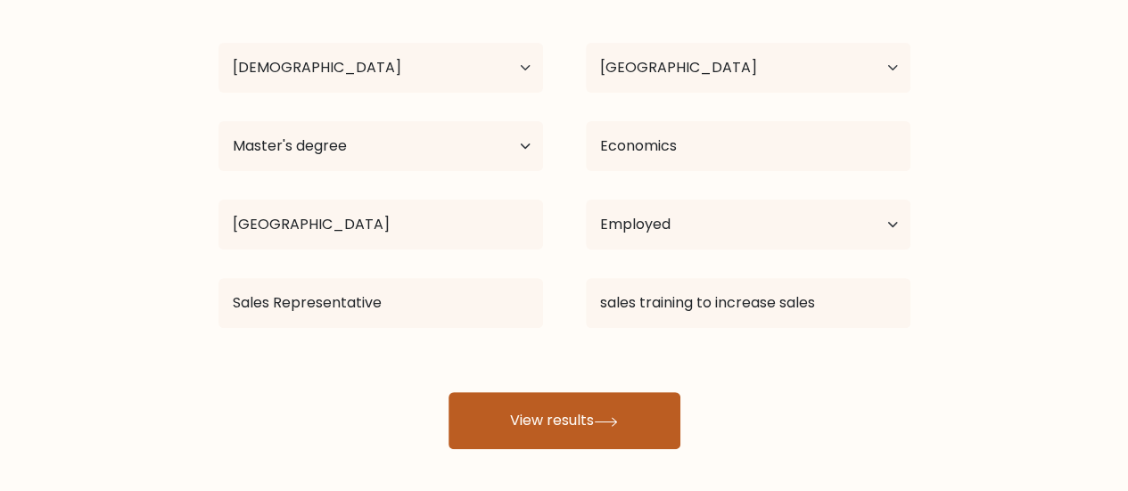
click at [606, 422] on icon at bounding box center [606, 422] width 24 height 10
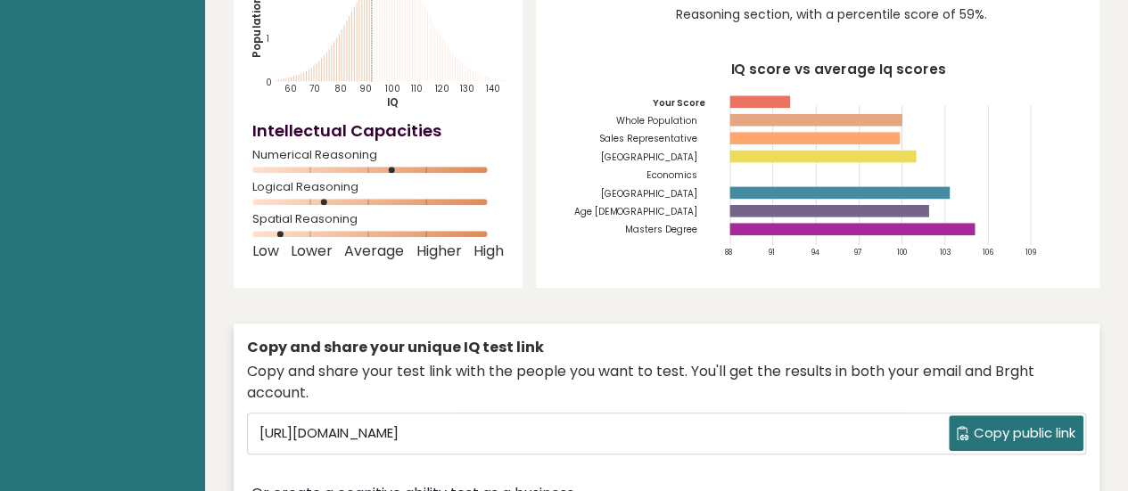
scroll to position [268, 0]
